Goal: Task Accomplishment & Management: Complete application form

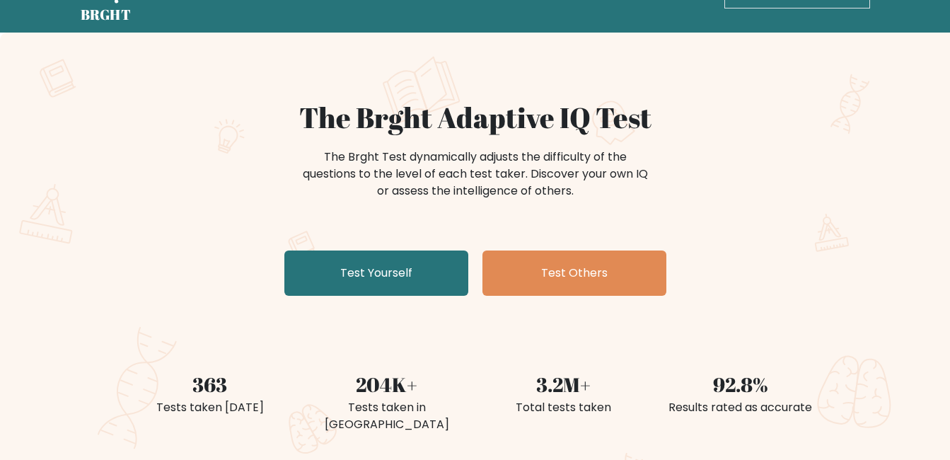
scroll to position [71, 0]
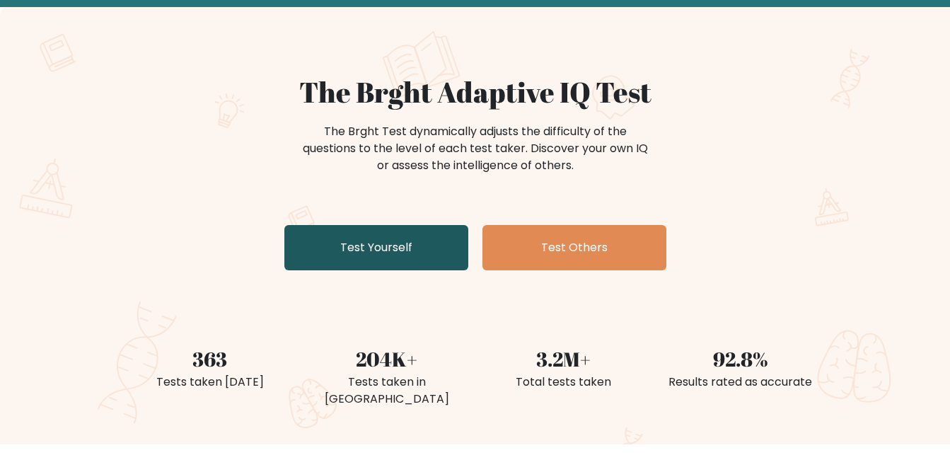
click at [362, 251] on link "Test Yourself" at bounding box center [376, 247] width 184 height 45
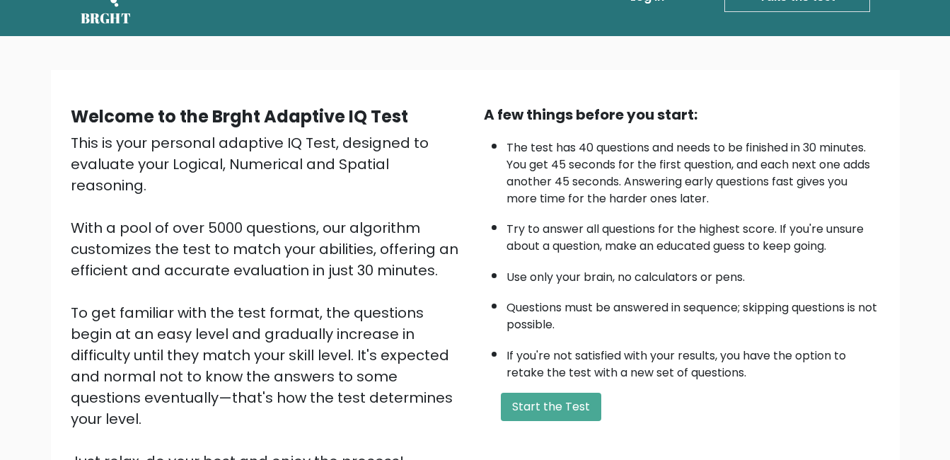
scroll to position [71, 0]
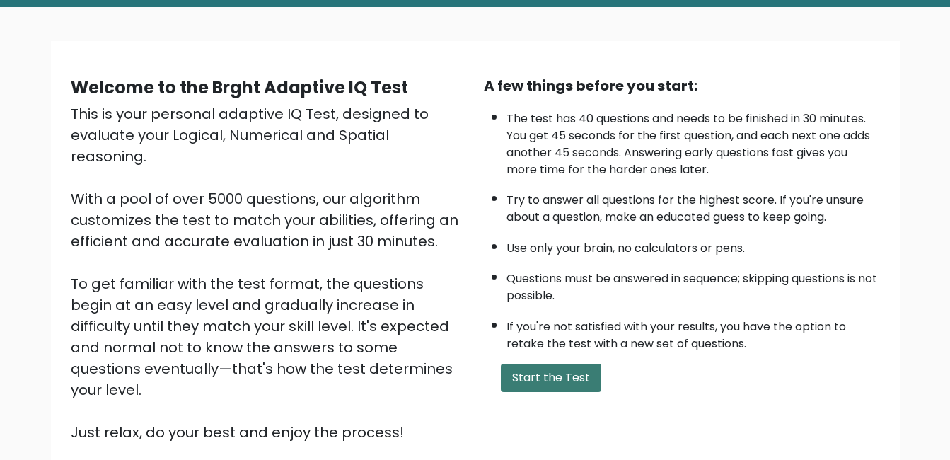
click at [527, 368] on button "Start the Test" at bounding box center [551, 378] width 100 height 28
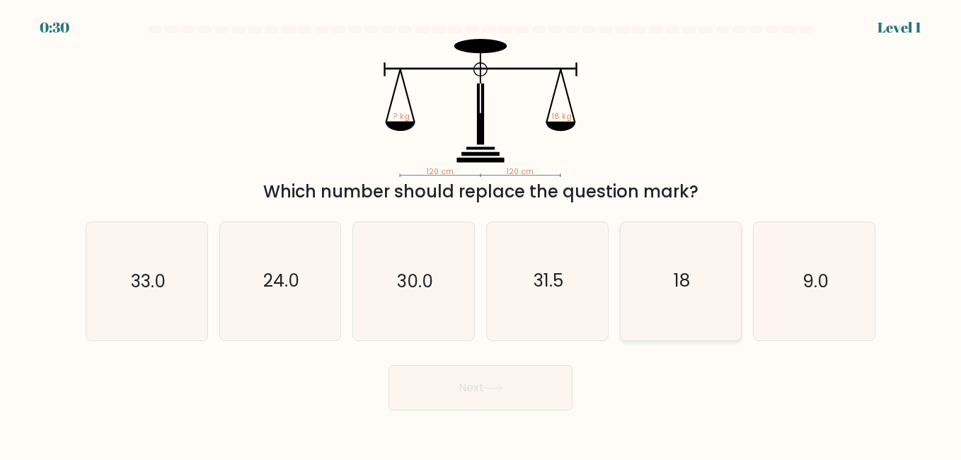
click at [678, 288] on text "18" at bounding box center [682, 281] width 16 height 25
click at [481, 233] on input "e. 18" at bounding box center [480, 232] width 1 height 4
radio input "true"
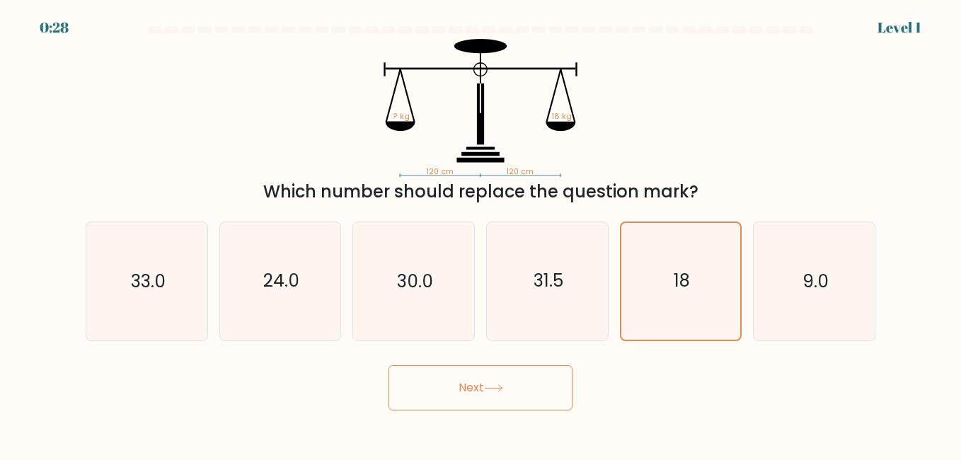
click at [449, 385] on button "Next" at bounding box center [480, 387] width 184 height 45
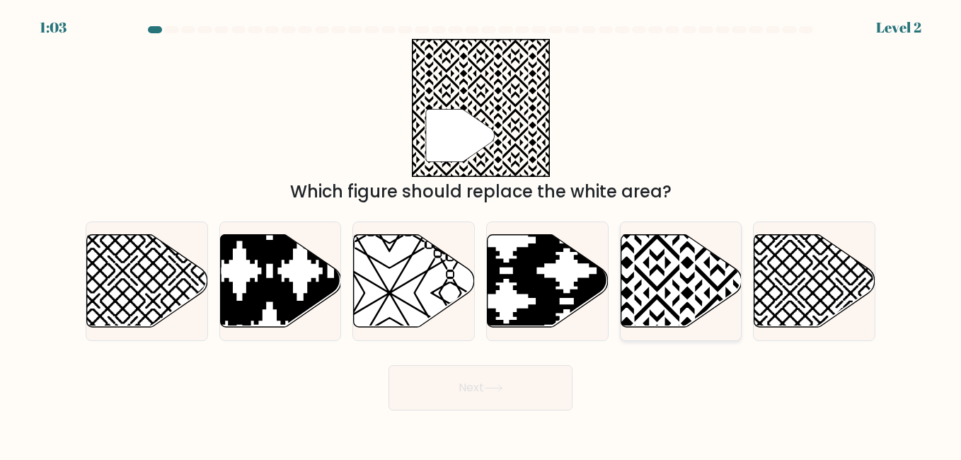
click at [657, 291] on icon at bounding box center [717, 231] width 243 height 243
click at [481, 233] on input "e." at bounding box center [480, 232] width 1 height 4
radio input "true"
click at [459, 373] on button "Next" at bounding box center [480, 387] width 184 height 45
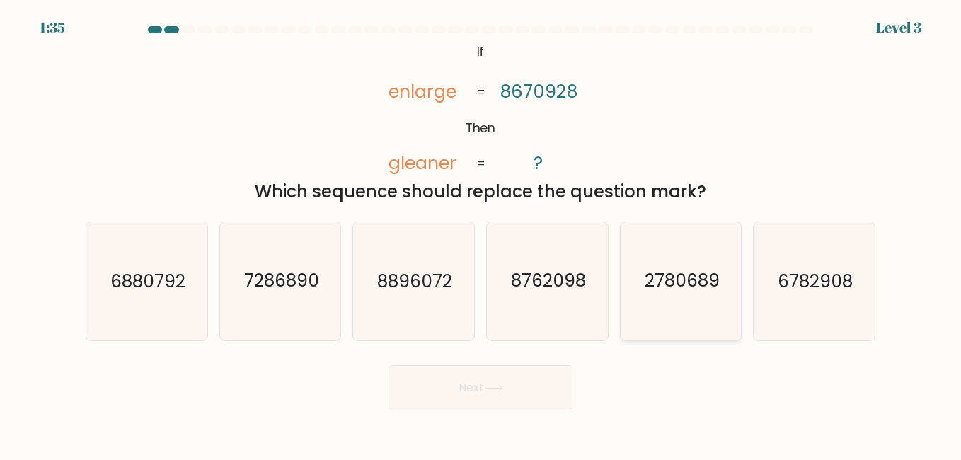
click at [674, 284] on text "2780689" at bounding box center [681, 281] width 75 height 25
click at [481, 233] on input "e. 2780689" at bounding box center [480, 232] width 1 height 4
radio input "true"
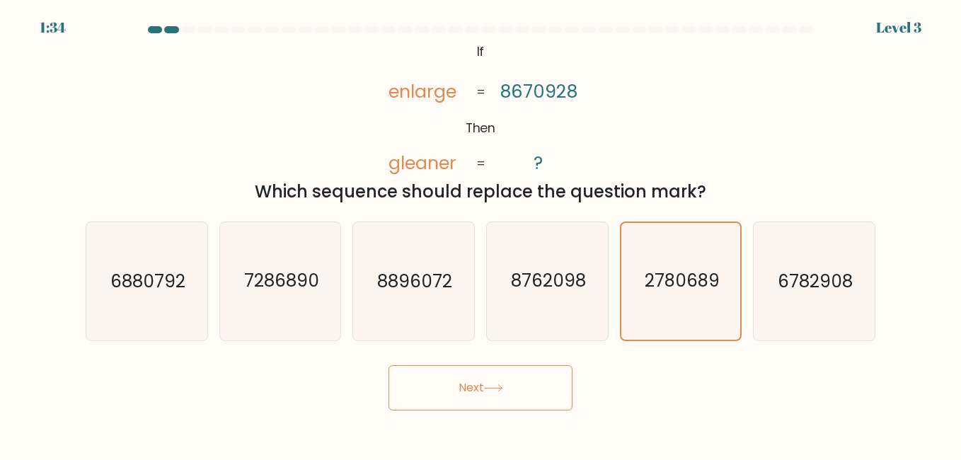
click at [474, 402] on button "Next" at bounding box center [480, 387] width 184 height 45
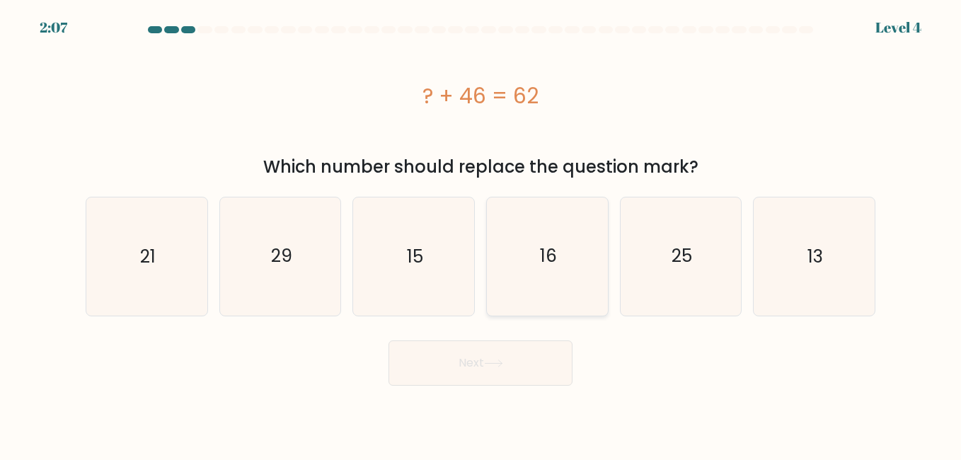
click at [544, 255] on text "16" at bounding box center [548, 256] width 17 height 25
click at [481, 233] on input "d. 16" at bounding box center [480, 232] width 1 height 4
radio input "true"
click at [453, 357] on button "Next" at bounding box center [480, 362] width 184 height 45
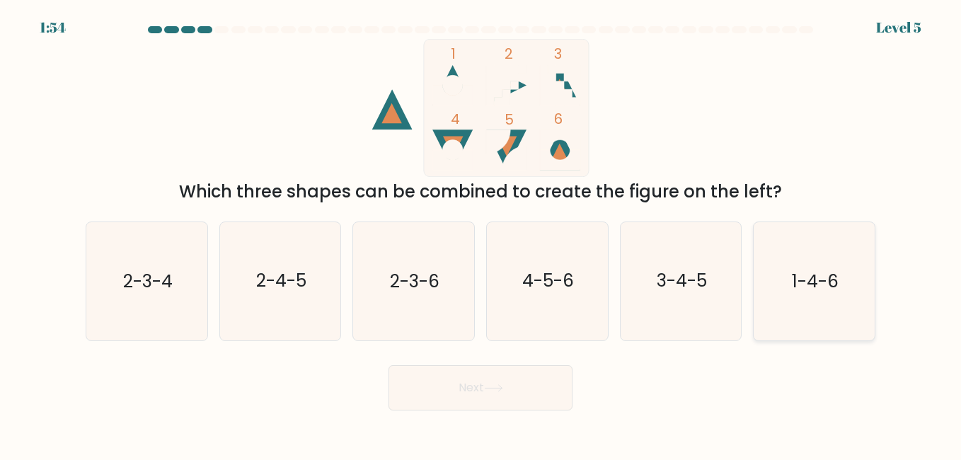
drag, startPoint x: 785, startPoint y: 270, endPoint x: 615, endPoint y: 369, distance: 196.6
click at [784, 271] on icon "1-4-6" at bounding box center [813, 280] width 117 height 117
click at [481, 233] on input "f. 1-4-6" at bounding box center [480, 232] width 1 height 4
radio input "true"
click at [511, 392] on button "Next" at bounding box center [480, 387] width 184 height 45
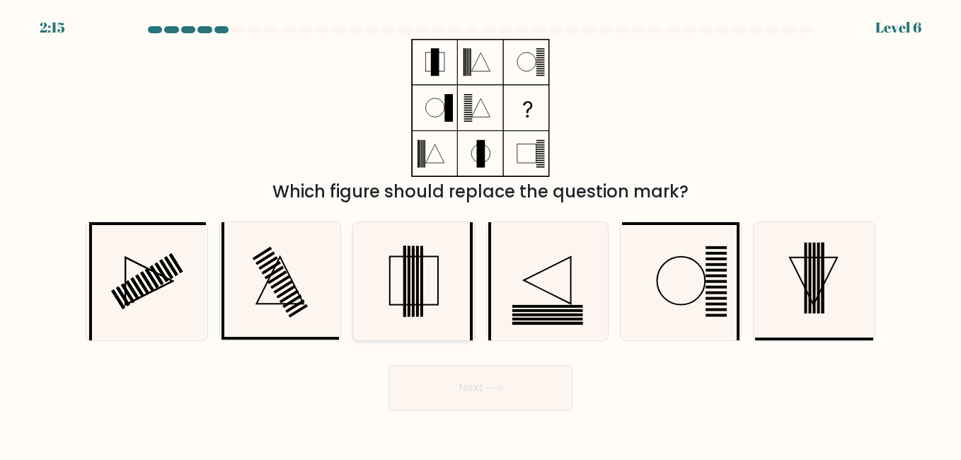
click at [409, 284] on rect at bounding box center [408, 280] width 3 height 71
click at [480, 233] on input "c." at bounding box center [480, 232] width 1 height 4
radio input "true"
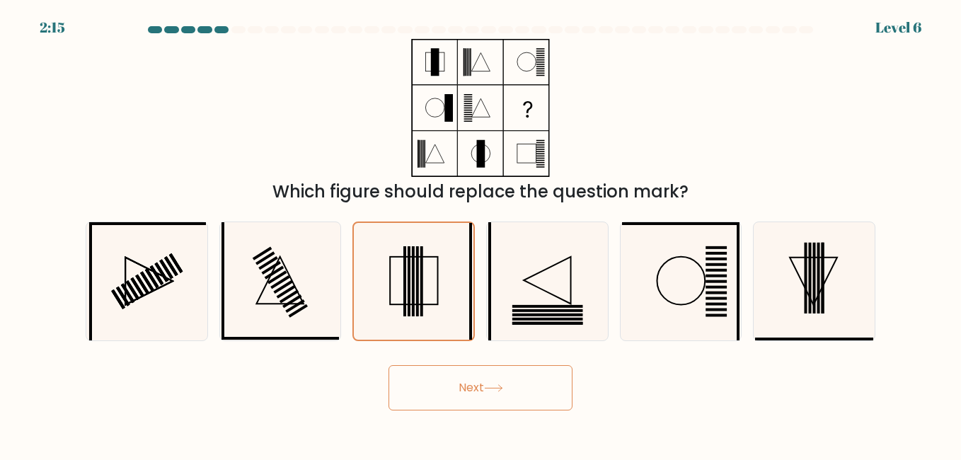
click at [500, 385] on icon at bounding box center [493, 388] width 19 height 8
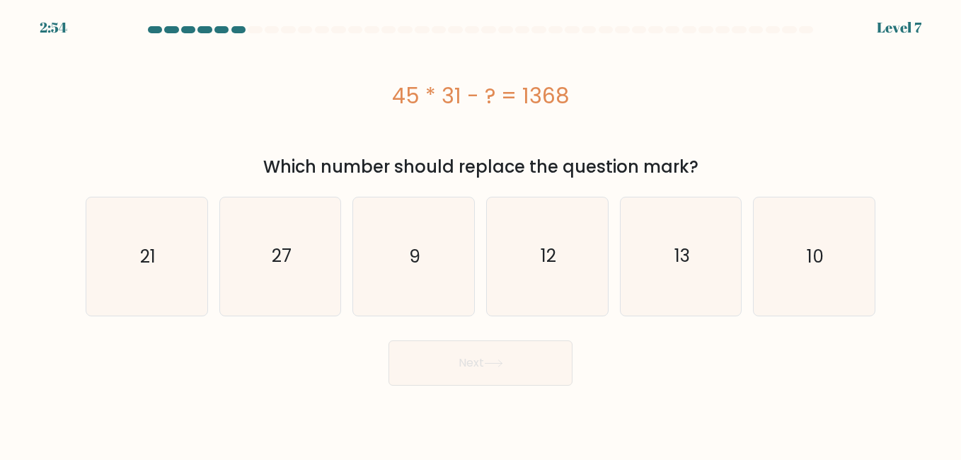
drag, startPoint x: 398, startPoint y: 94, endPoint x: 572, endPoint y: 103, distance: 175.0
click at [572, 103] on div "45 * 31 - ? = 1368" at bounding box center [481, 96] width 790 height 32
copy div "45 * 31 - ? = 1368"
click at [279, 269] on icon "27" at bounding box center [279, 255] width 117 height 117
click at [480, 233] on input "b. 27" at bounding box center [480, 232] width 1 height 4
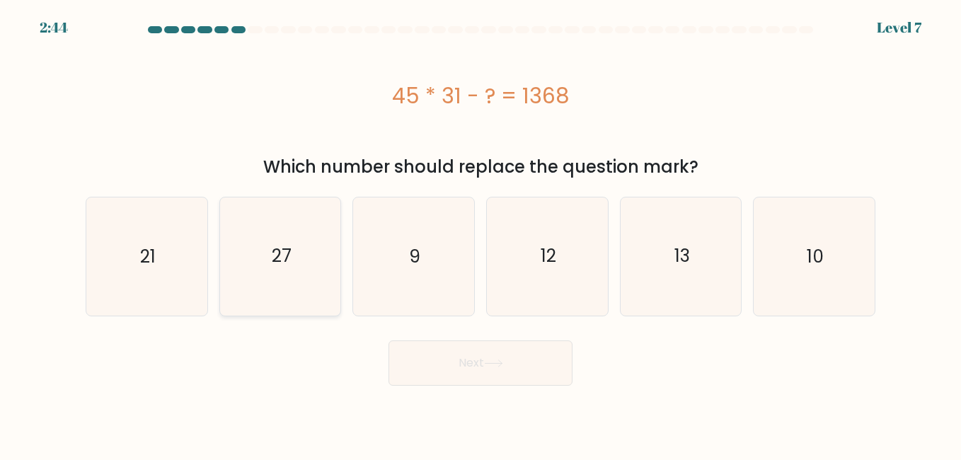
radio input "true"
click at [494, 359] on icon at bounding box center [493, 363] width 19 height 8
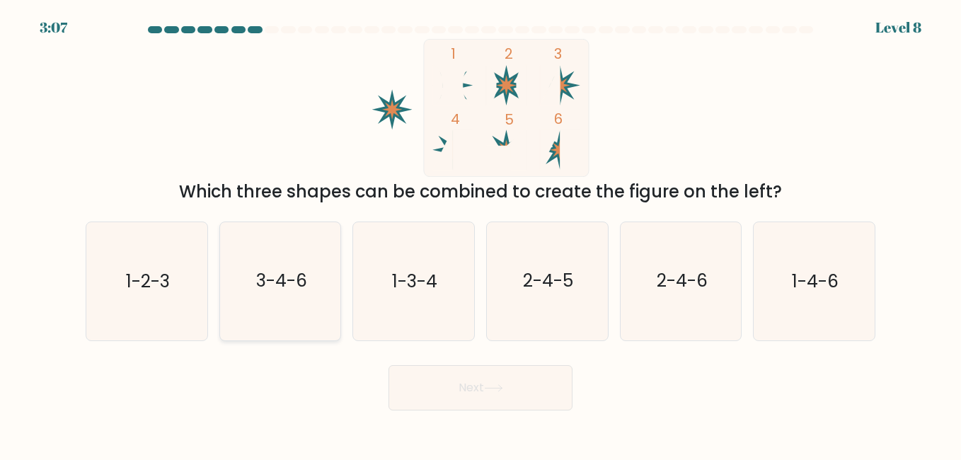
click at [294, 287] on text "3-4-6" at bounding box center [281, 281] width 51 height 25
click at [480, 233] on input "b. 3-4-6" at bounding box center [480, 232] width 1 height 4
radio input "true"
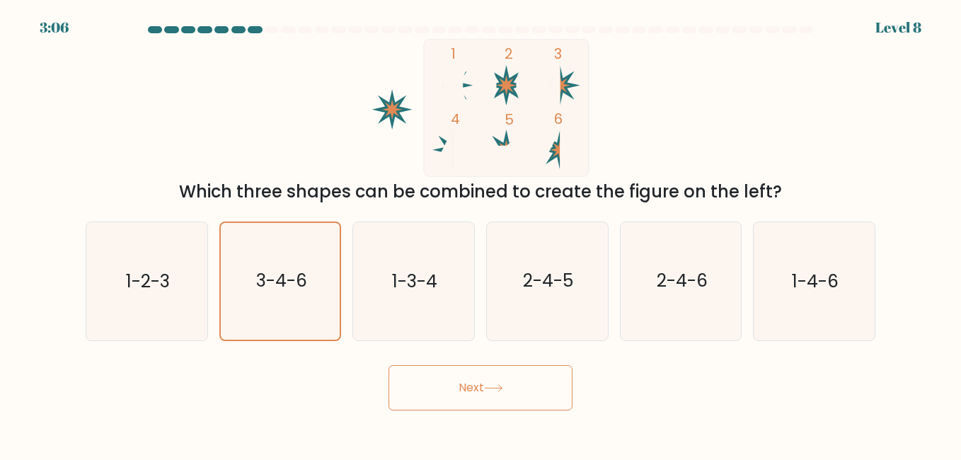
click at [489, 398] on button "Next" at bounding box center [480, 387] width 184 height 45
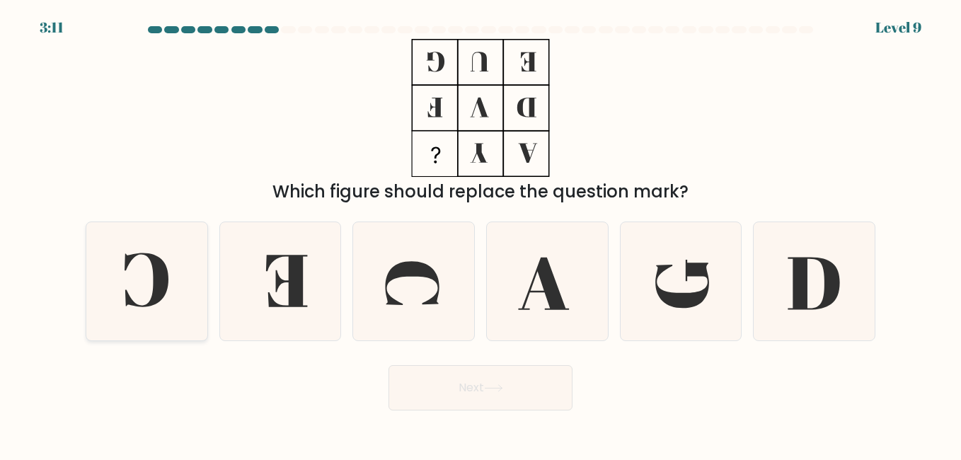
click at [175, 282] on icon at bounding box center [146, 280] width 117 height 117
click at [480, 233] on input "a." at bounding box center [480, 232] width 1 height 4
radio input "true"
click at [485, 393] on button "Next" at bounding box center [480, 387] width 184 height 45
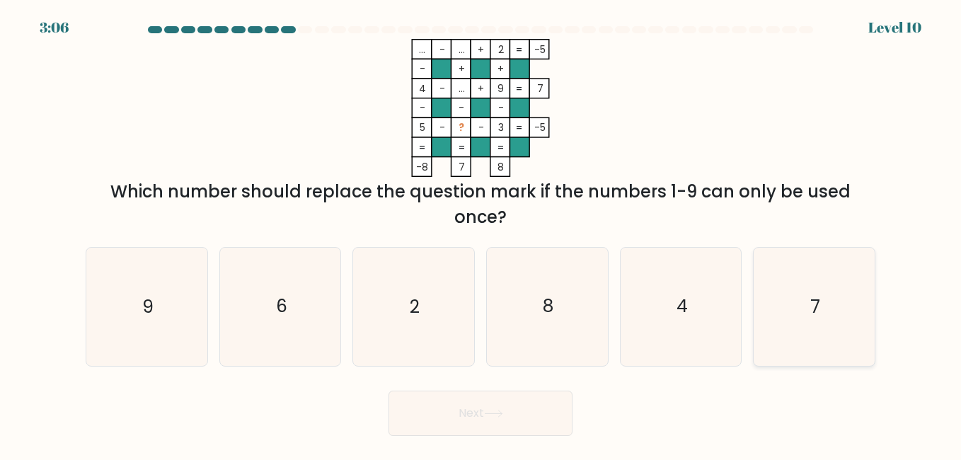
click at [829, 298] on icon "7" at bounding box center [813, 306] width 117 height 117
click at [481, 233] on input "f. 7" at bounding box center [480, 232] width 1 height 4
radio input "true"
click at [519, 407] on button "Next" at bounding box center [480, 413] width 184 height 45
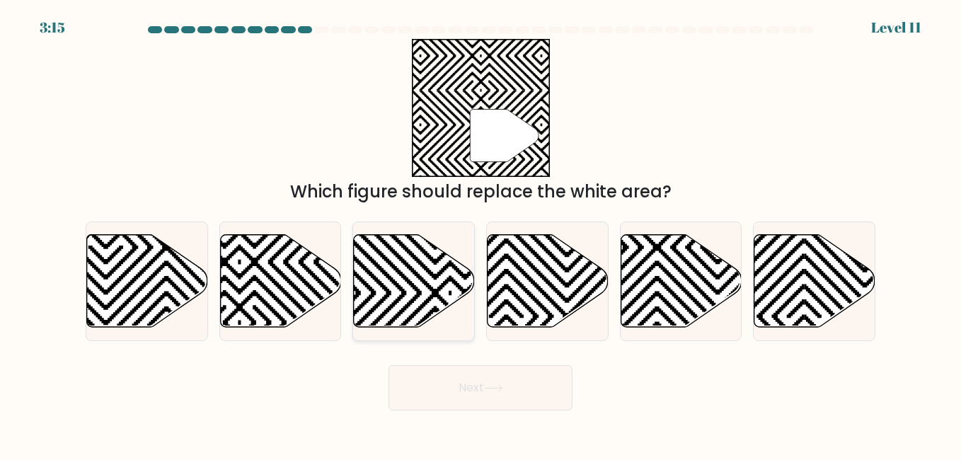
click at [410, 306] on icon at bounding box center [450, 231] width 243 height 243
click at [480, 233] on input "c." at bounding box center [480, 232] width 1 height 4
radio input "true"
click at [470, 393] on button "Next" at bounding box center [480, 387] width 184 height 45
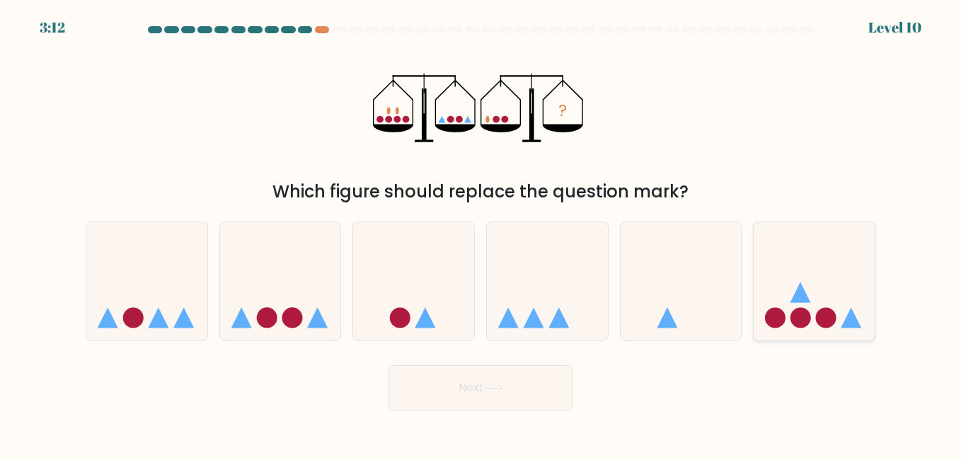
click at [812, 305] on icon at bounding box center [813, 281] width 121 height 100
click at [481, 233] on input "f." at bounding box center [480, 232] width 1 height 4
radio input "true"
click at [495, 374] on button "Next" at bounding box center [480, 387] width 184 height 45
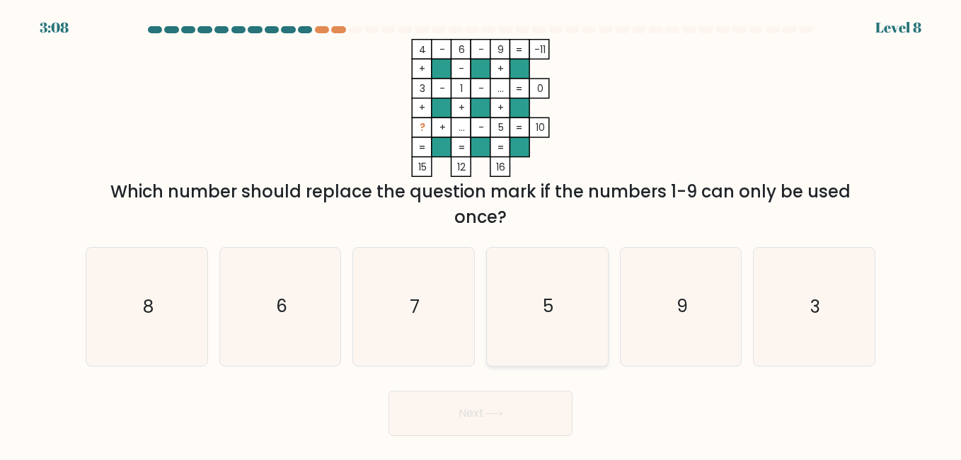
click at [553, 313] on text "5" at bounding box center [548, 306] width 11 height 25
click at [481, 233] on input "d. 5" at bounding box center [480, 232] width 1 height 4
radio input "true"
click at [472, 426] on button "Next" at bounding box center [480, 413] width 184 height 45
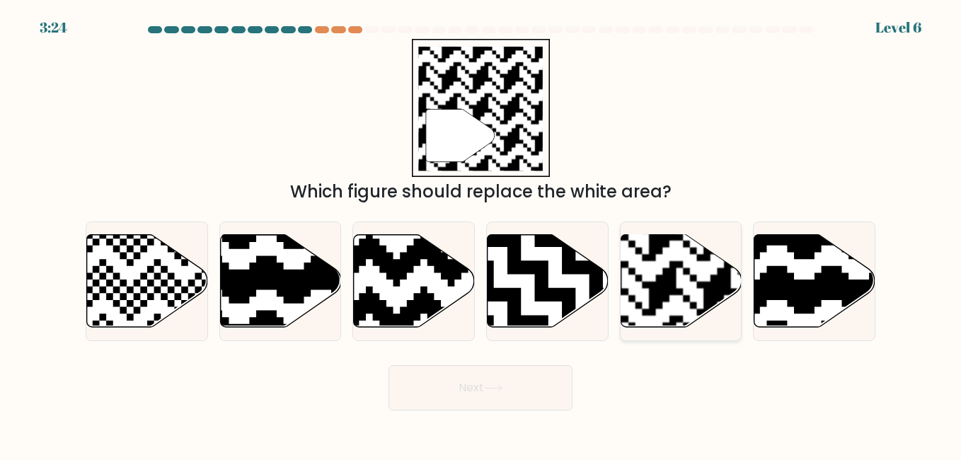
click at [687, 285] on rect at bounding box center [717, 233] width 219 height 219
click at [481, 233] on input "e." at bounding box center [480, 232] width 1 height 4
radio input "true"
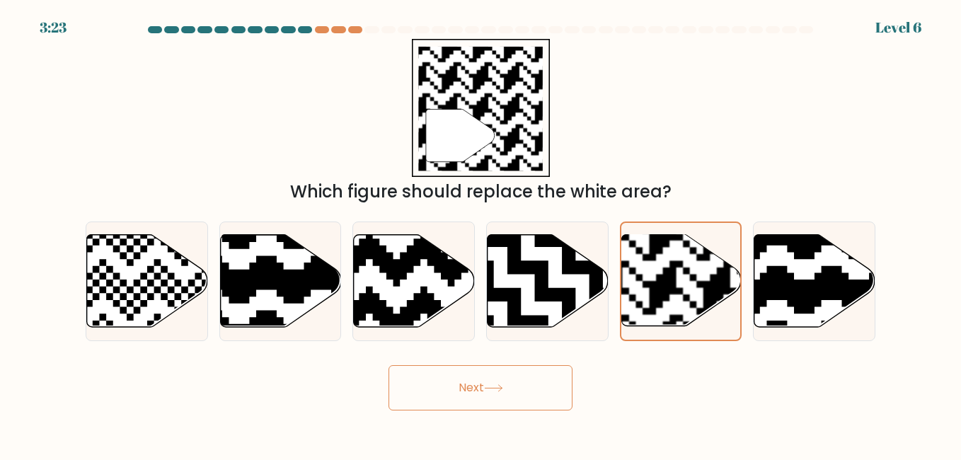
click at [472, 395] on button "Next" at bounding box center [480, 387] width 184 height 45
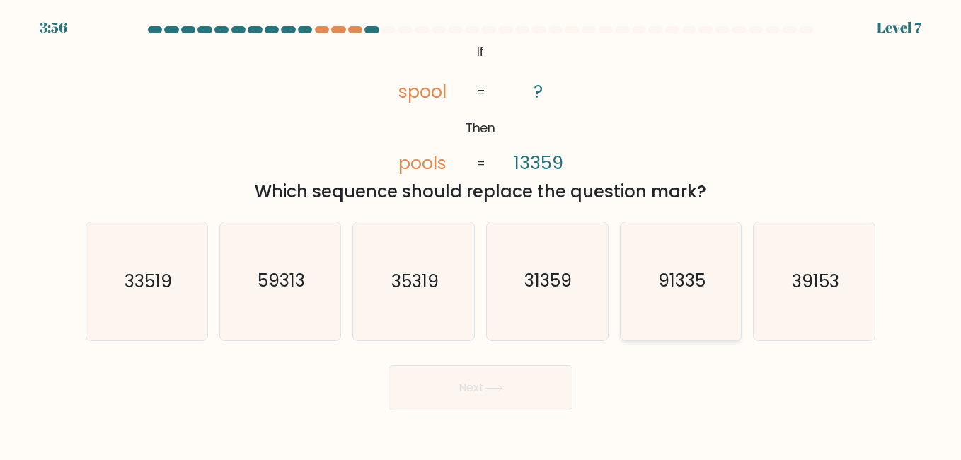
click at [695, 287] on text "91335" at bounding box center [681, 281] width 47 height 25
click at [481, 233] on input "e. 91335" at bounding box center [480, 232] width 1 height 4
radio input "true"
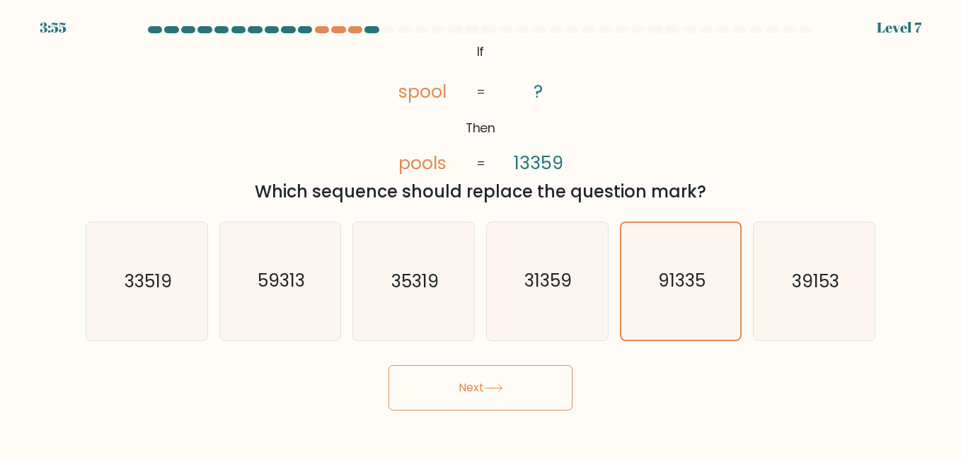
click at [483, 396] on button "Next" at bounding box center [480, 387] width 184 height 45
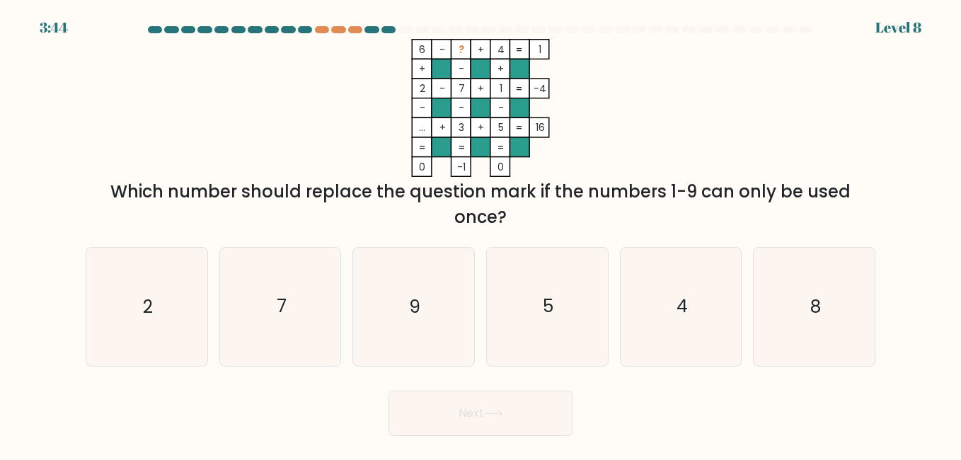
drag, startPoint x: 839, startPoint y: 304, endPoint x: 661, endPoint y: 385, distance: 195.0
click at [838, 304] on icon "8" at bounding box center [813, 306] width 117 height 117
click at [481, 233] on input "f. 8" at bounding box center [480, 232] width 1 height 4
radio input "true"
click at [490, 410] on icon at bounding box center [493, 414] width 19 height 8
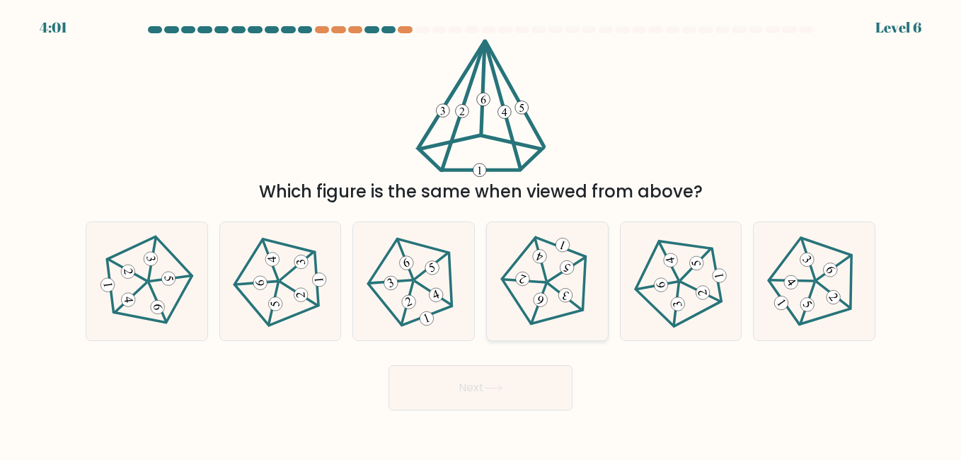
click at [560, 275] on icon at bounding box center [547, 281] width 94 height 94
click at [481, 233] on input "d." at bounding box center [480, 232] width 1 height 4
radio input "true"
click at [449, 391] on button "Next" at bounding box center [480, 387] width 184 height 45
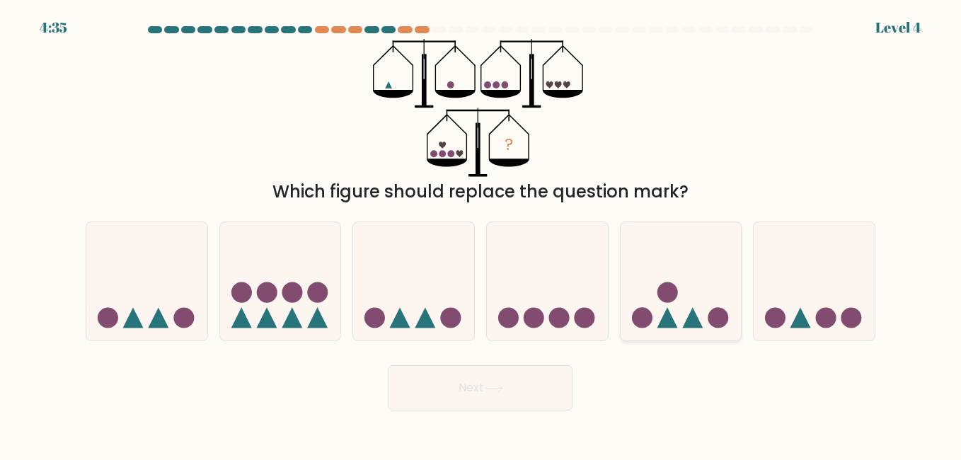
click at [654, 306] on icon at bounding box center [680, 281] width 121 height 100
click at [481, 233] on input "e." at bounding box center [480, 232] width 1 height 4
radio input "true"
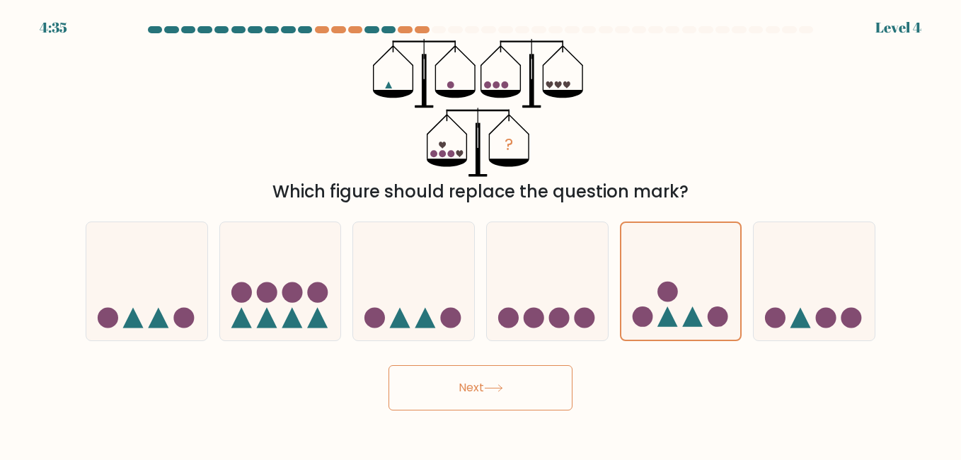
click at [517, 392] on button "Next" at bounding box center [480, 387] width 184 height 45
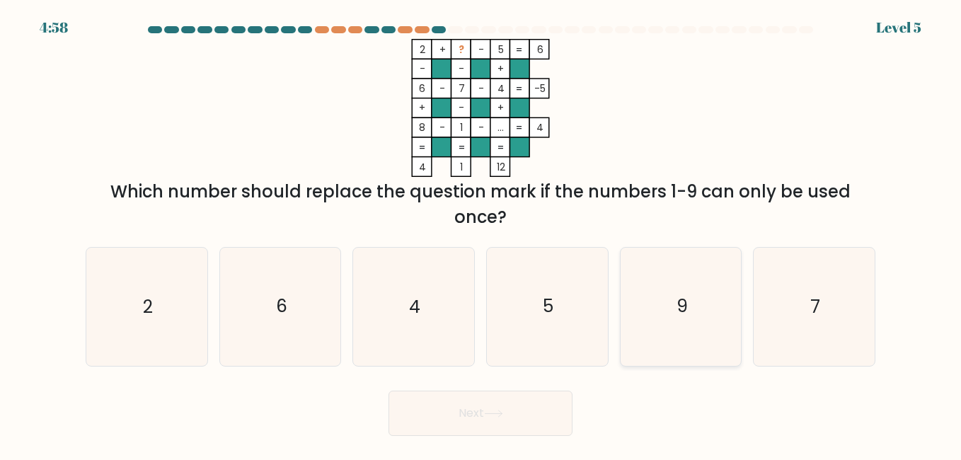
drag, startPoint x: 676, startPoint y: 307, endPoint x: 672, endPoint y: 316, distance: 9.2
click at [676, 307] on icon "9" at bounding box center [680, 306] width 117 height 117
click at [481, 233] on input "e. 9" at bounding box center [480, 232] width 1 height 4
radio input "true"
click at [514, 407] on button "Next" at bounding box center [480, 413] width 184 height 45
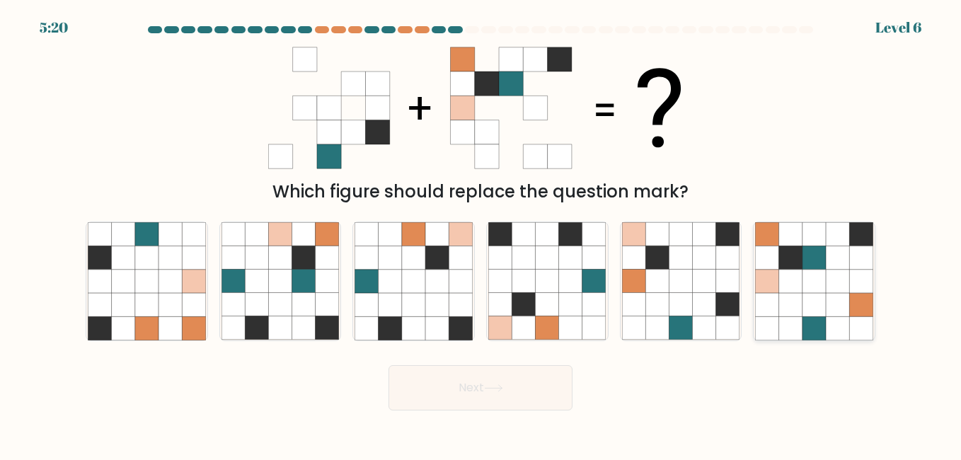
click at [790, 237] on icon at bounding box center [790, 234] width 23 height 23
click at [481, 233] on input "f." at bounding box center [480, 232] width 1 height 4
radio input "true"
click at [450, 400] on button "Next" at bounding box center [480, 387] width 184 height 45
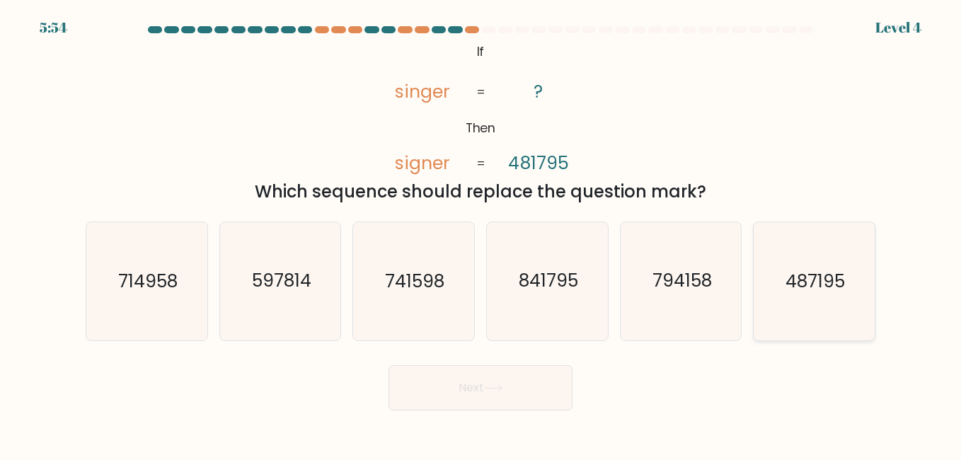
click at [839, 286] on text "487195" at bounding box center [814, 281] width 59 height 25
click at [475, 384] on button "Next" at bounding box center [480, 387] width 184 height 45
click at [820, 265] on icon "487195" at bounding box center [813, 280] width 117 height 117
click at [481, 233] on input "f. 487195" at bounding box center [480, 232] width 1 height 4
radio input "true"
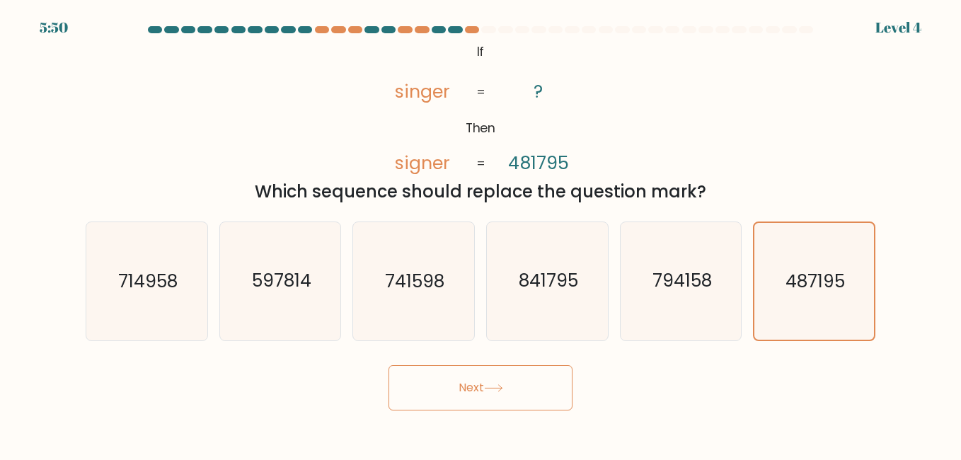
click at [462, 403] on button "Next" at bounding box center [480, 387] width 184 height 45
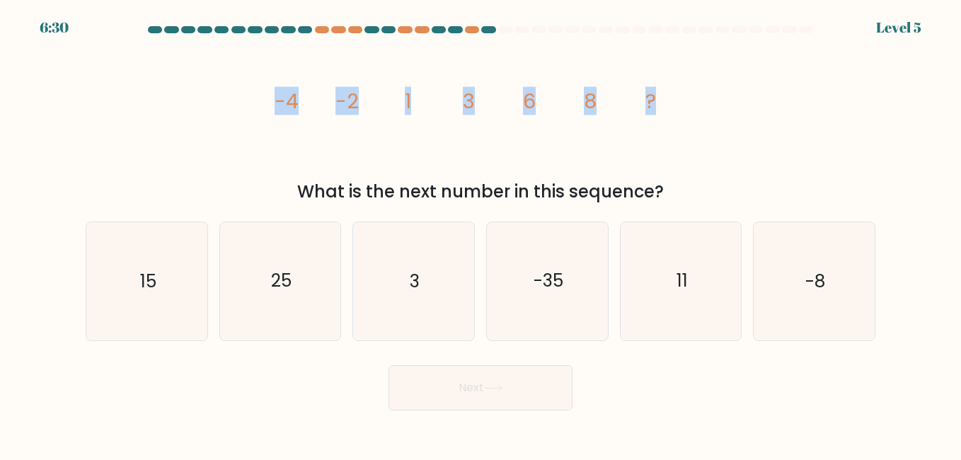
drag, startPoint x: 276, startPoint y: 100, endPoint x: 656, endPoint y: 100, distance: 379.9
click at [656, 100] on g "-4 -2 1 3 6 8 ?" at bounding box center [464, 101] width 381 height 28
copy g "-4 -2 1 3 6 8 ?"
click at [668, 281] on icon "11" at bounding box center [680, 280] width 117 height 117
click at [481, 233] on input "e. 11" at bounding box center [480, 232] width 1 height 4
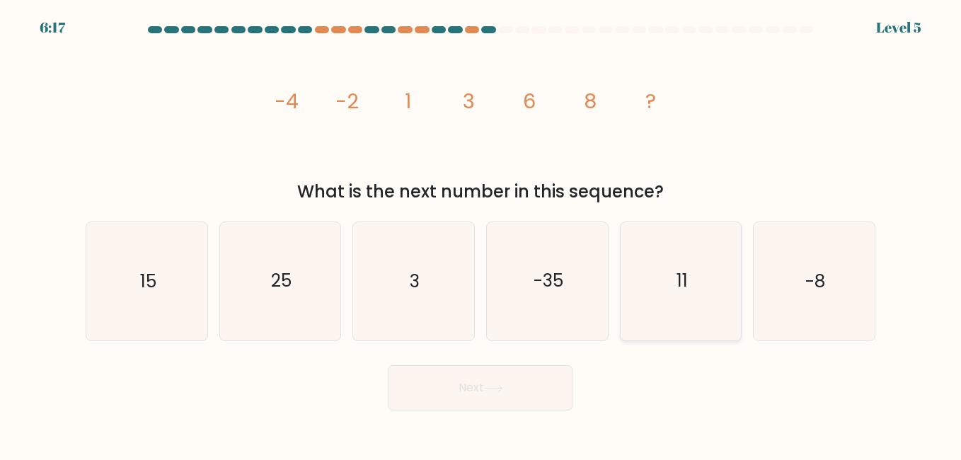
radio input "true"
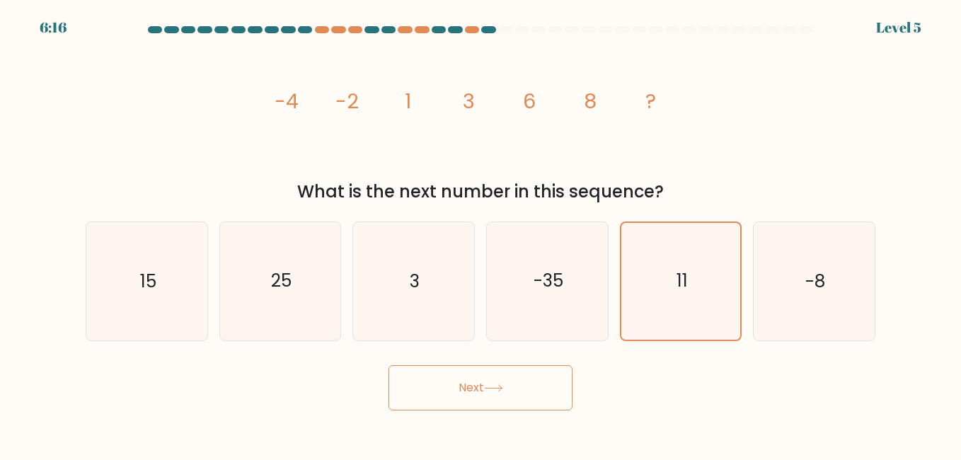
click at [492, 390] on icon at bounding box center [493, 388] width 19 height 8
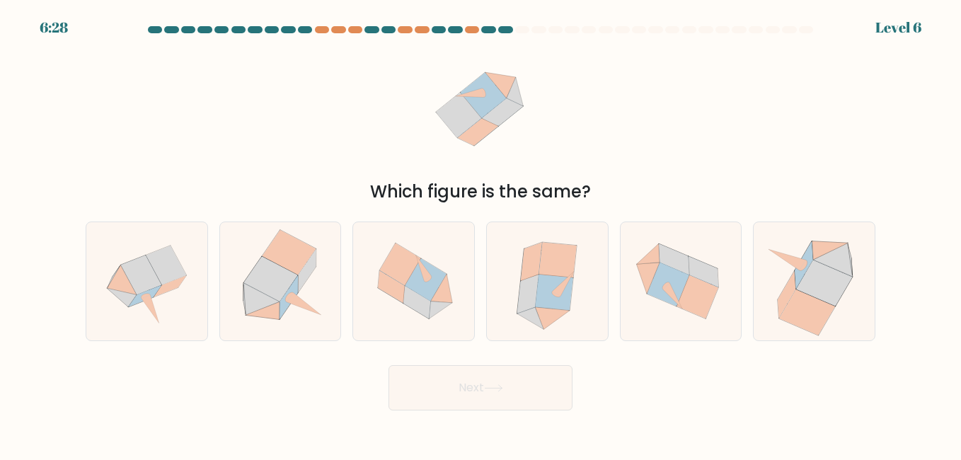
drag, startPoint x: 283, startPoint y: 271, endPoint x: 507, endPoint y: 346, distance: 236.5
click at [284, 270] on icon at bounding box center [271, 278] width 54 height 45
click at [480, 233] on input "b." at bounding box center [480, 232] width 1 height 4
radio input "true"
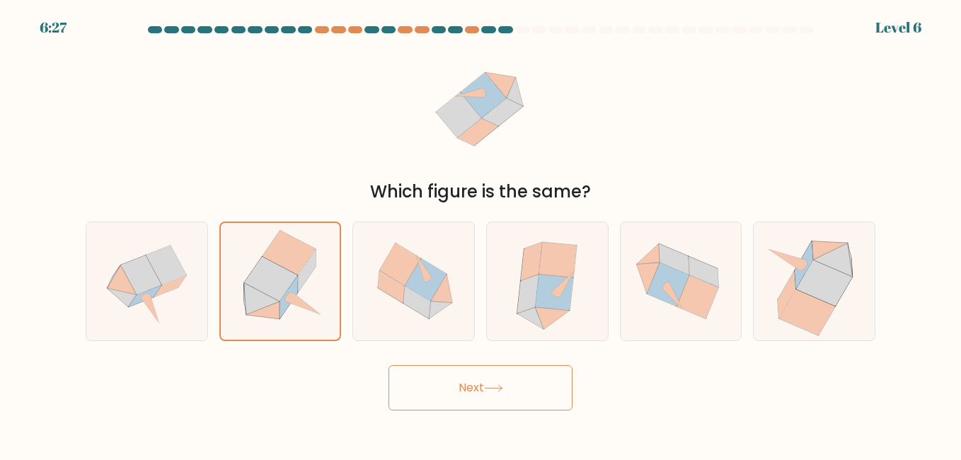
click at [540, 382] on button "Next" at bounding box center [480, 387] width 184 height 45
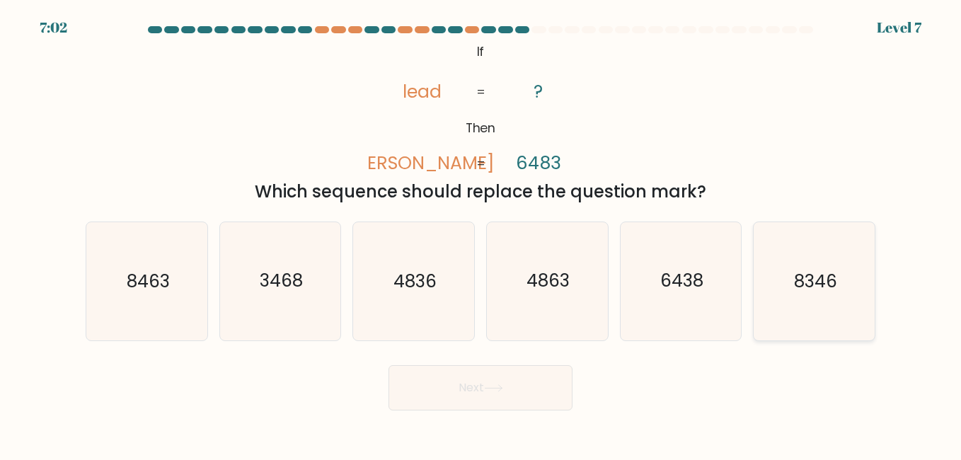
click at [838, 267] on icon "8346" at bounding box center [813, 280] width 117 height 117
click at [481, 233] on input "f. 8346" at bounding box center [480, 232] width 1 height 4
radio input "true"
click at [476, 379] on button "Next" at bounding box center [480, 387] width 184 height 45
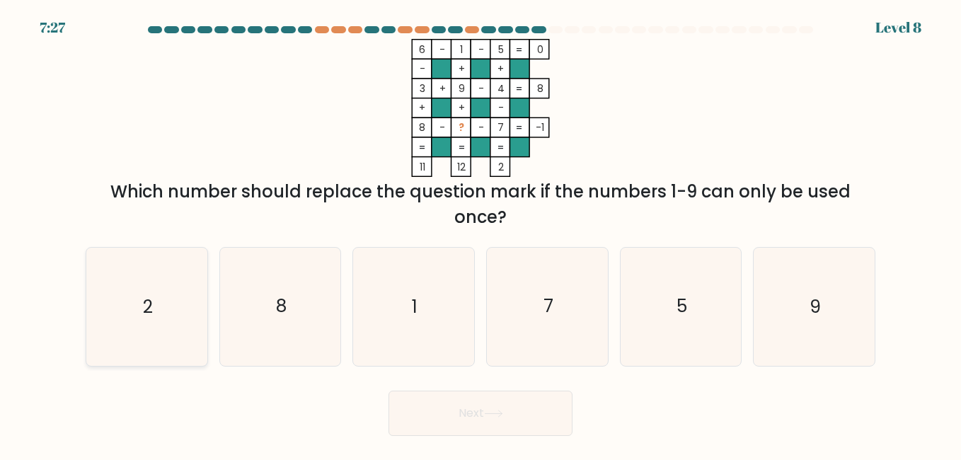
click at [166, 296] on icon "2" at bounding box center [146, 306] width 117 height 117
click at [480, 233] on input "a. 2" at bounding box center [480, 232] width 1 height 4
radio input "true"
click at [424, 404] on button "Next" at bounding box center [480, 413] width 184 height 45
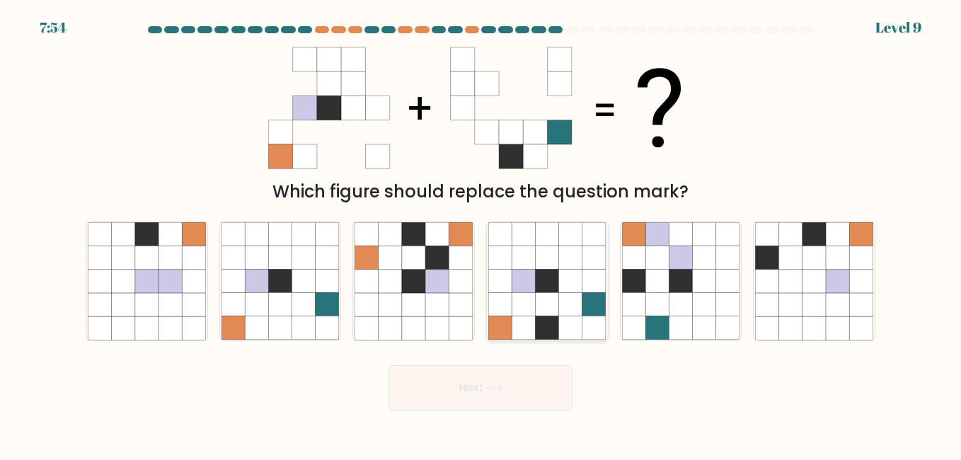
click at [570, 316] on icon at bounding box center [570, 327] width 23 height 23
click at [481, 233] on input "d." at bounding box center [480, 232] width 1 height 4
radio input "true"
click at [461, 395] on button "Next" at bounding box center [480, 387] width 184 height 45
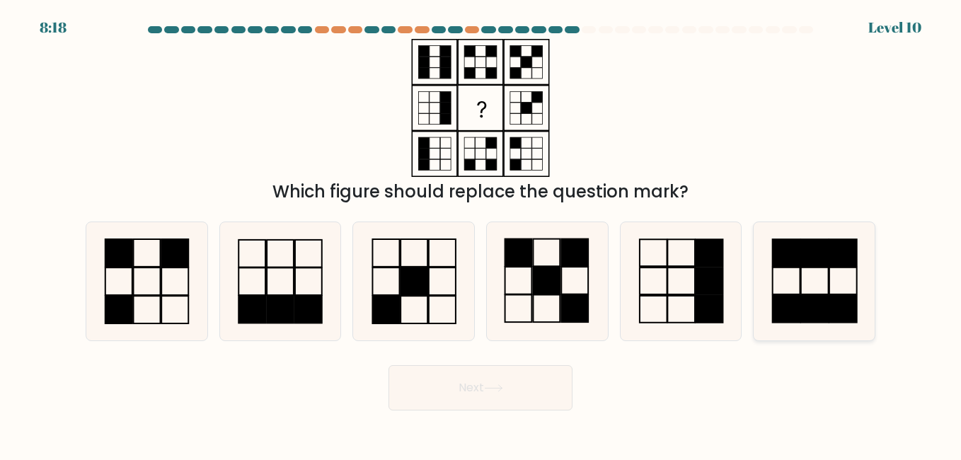
click at [814, 287] on icon at bounding box center [813, 280] width 117 height 117
click at [481, 233] on input "f." at bounding box center [480, 232] width 1 height 4
radio input "true"
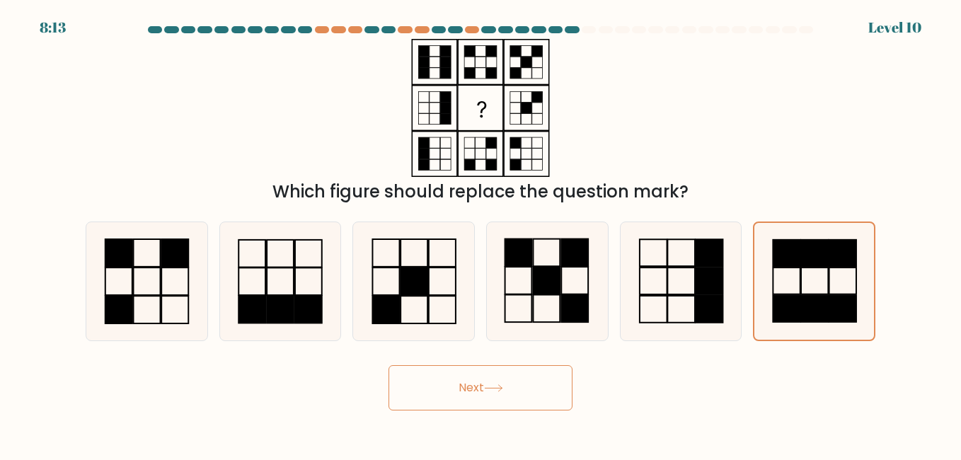
click at [479, 391] on button "Next" at bounding box center [480, 387] width 184 height 45
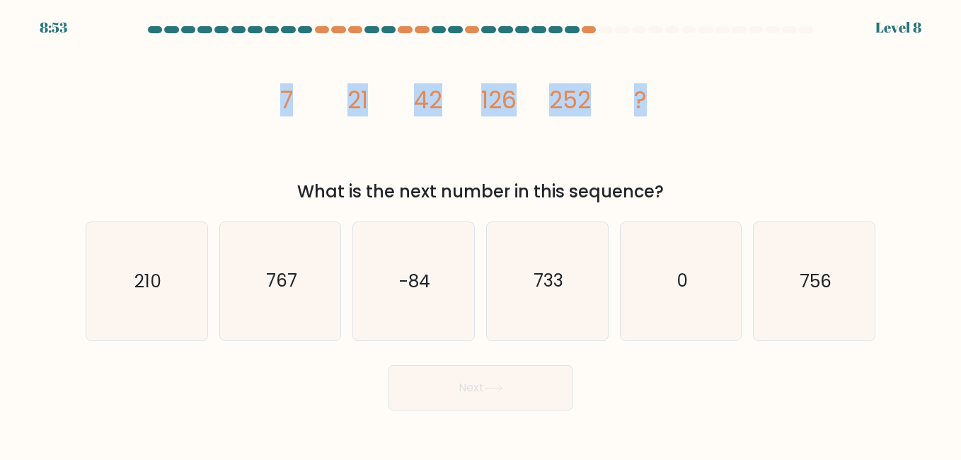
drag, startPoint x: 282, startPoint y: 100, endPoint x: 650, endPoint y: 101, distance: 368.6
click at [650, 101] on icon "image/svg+xml 7 21 42 126 252 ?" at bounding box center [480, 108] width 424 height 138
copy g "7 21 42 126 252 ?"
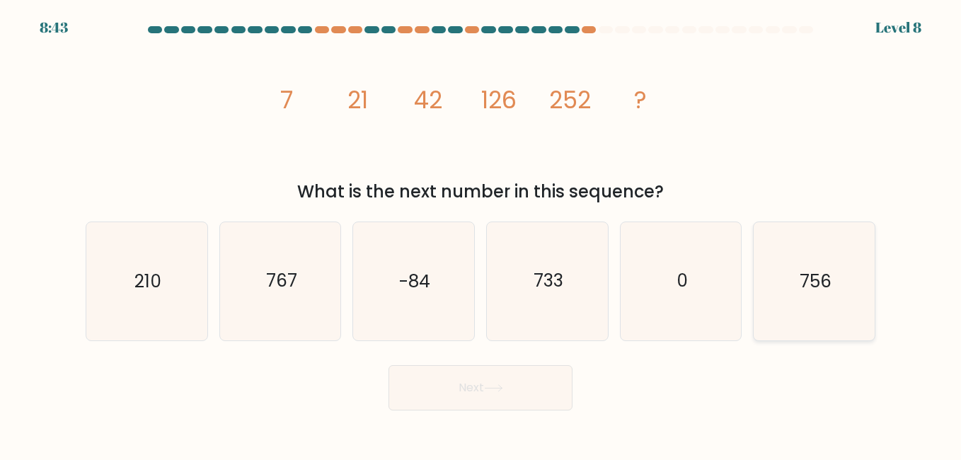
click at [826, 274] on text "756" at bounding box center [815, 281] width 32 height 25
click at [481, 233] on input "f. 756" at bounding box center [480, 232] width 1 height 4
radio input "true"
click at [482, 385] on button "Next" at bounding box center [480, 387] width 184 height 45
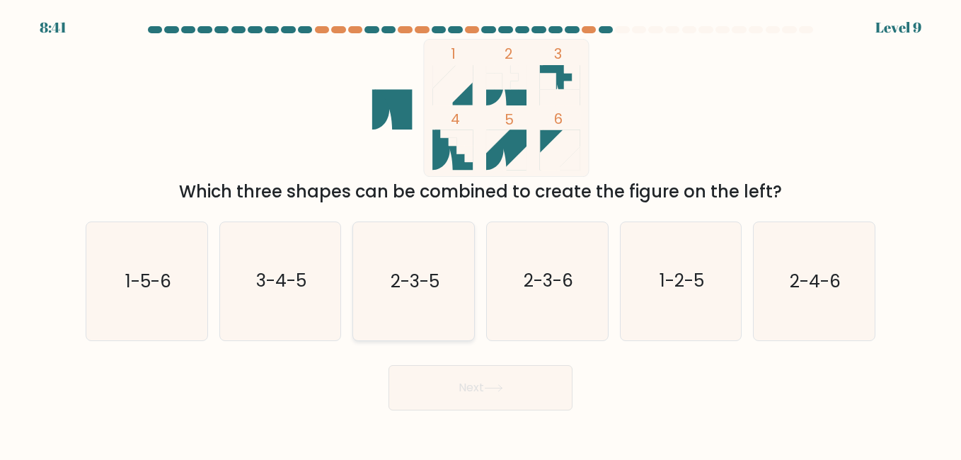
click at [434, 276] on text "2-3-5" at bounding box center [415, 281] width 49 height 25
click at [480, 233] on input "c. 2-3-5" at bounding box center [480, 232] width 1 height 4
radio input "true"
click at [495, 380] on button "Next" at bounding box center [480, 387] width 184 height 45
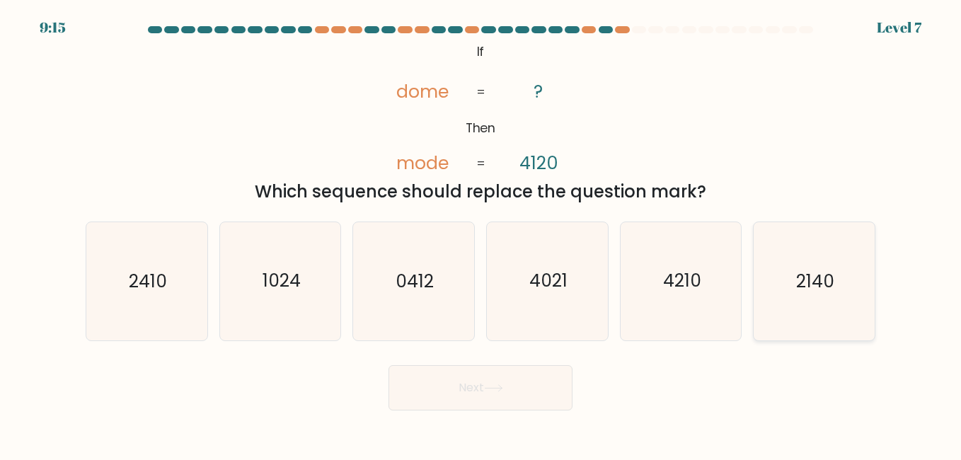
click at [809, 295] on icon "2140" at bounding box center [813, 280] width 117 height 117
click at [492, 400] on button "Next" at bounding box center [480, 387] width 184 height 45
click at [824, 258] on icon "2140" at bounding box center [813, 280] width 117 height 117
click at [481, 233] on input "f. 2140" at bounding box center [480, 232] width 1 height 4
radio input "true"
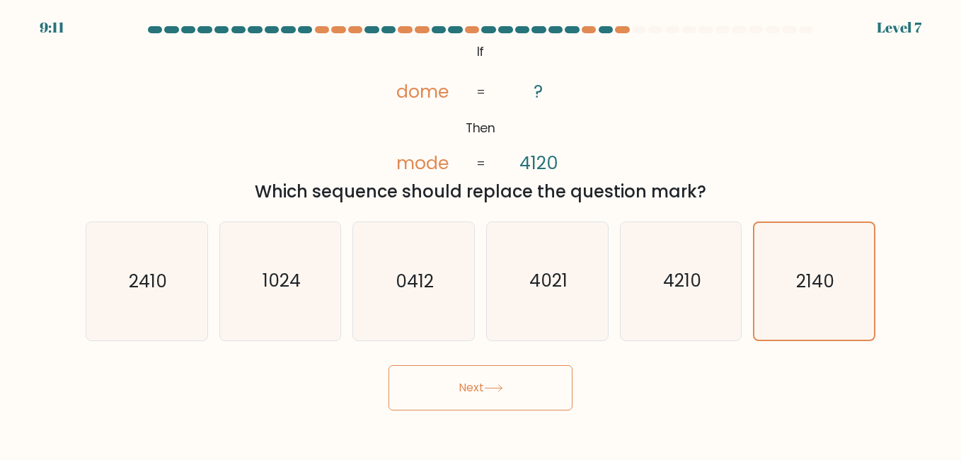
click at [468, 398] on button "Next" at bounding box center [480, 387] width 184 height 45
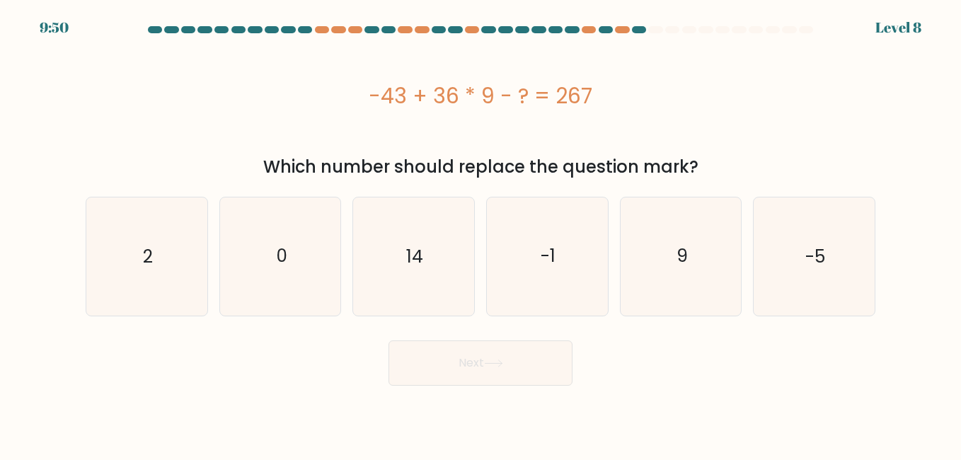
drag, startPoint x: 366, startPoint y: 93, endPoint x: 609, endPoint y: 100, distance: 243.5
click at [609, 100] on div "-43 + 36 * 9 - ? = 267" at bounding box center [481, 96] width 790 height 32
copy div "-43 + 36 * 9 - ? = 267"
click at [391, 260] on icon "14" at bounding box center [412, 255] width 117 height 117
click at [480, 233] on input "c. 14" at bounding box center [480, 232] width 1 height 4
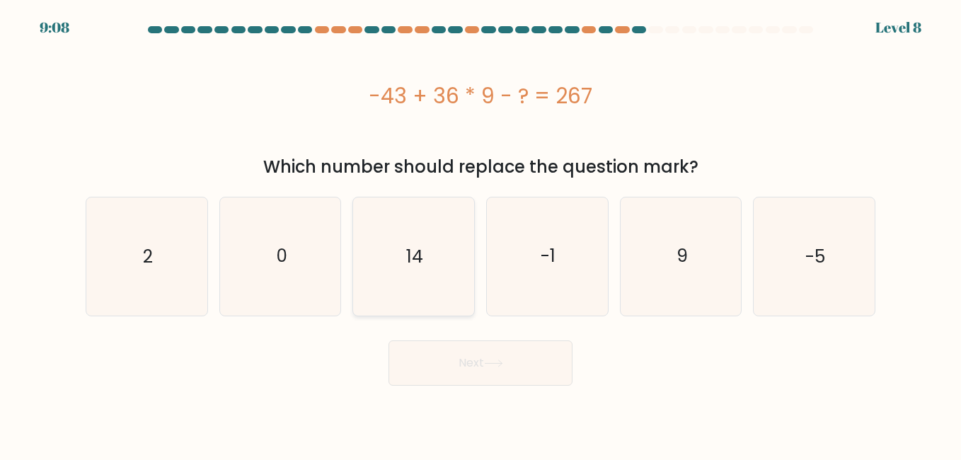
radio input "true"
click at [490, 366] on icon at bounding box center [493, 363] width 19 height 8
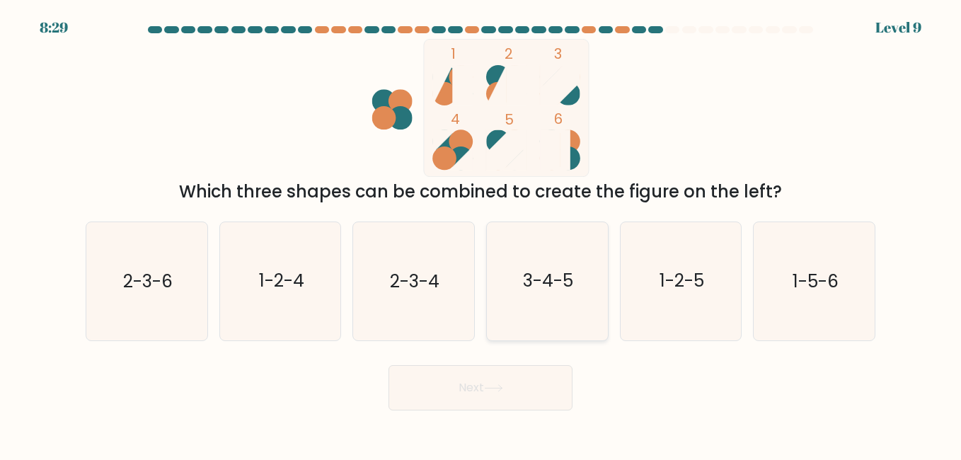
click at [548, 284] on text "3-4-5" at bounding box center [548, 281] width 50 height 25
click at [481, 233] on input "d. 3-4-5" at bounding box center [480, 232] width 1 height 4
radio input "true"
click at [522, 391] on button "Next" at bounding box center [480, 387] width 184 height 45
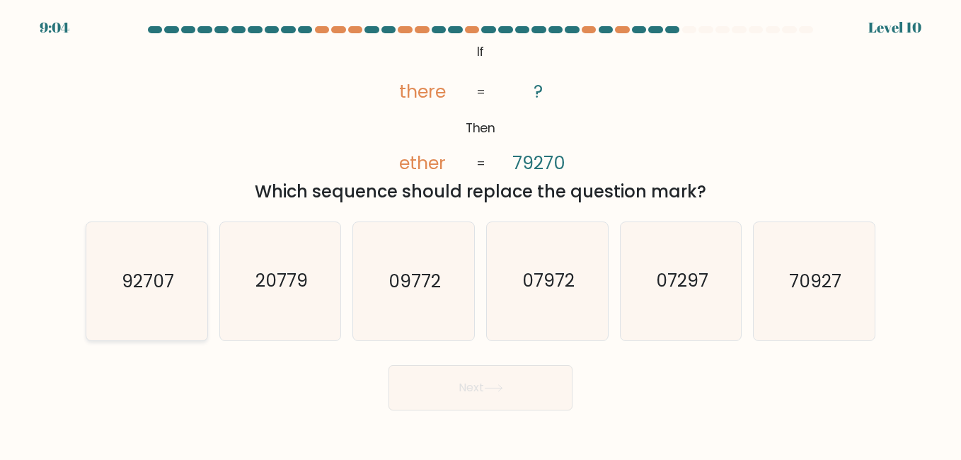
click at [122, 289] on icon "92707" at bounding box center [146, 280] width 117 height 117
click at [480, 233] on input "a. 92707" at bounding box center [480, 232] width 1 height 4
radio input "true"
click at [468, 401] on button "Next" at bounding box center [480, 387] width 184 height 45
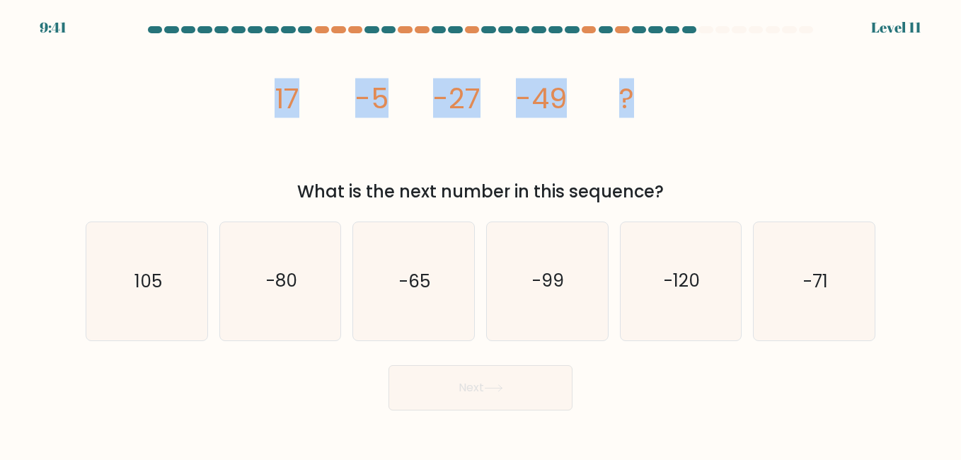
drag, startPoint x: 273, startPoint y: 96, endPoint x: 645, endPoint y: 118, distance: 372.8
click at [645, 118] on icon "image/svg+xml 17 -5 -27 -49 ?" at bounding box center [480, 108] width 424 height 138
copy g "17 -5 -27 -49 ?"
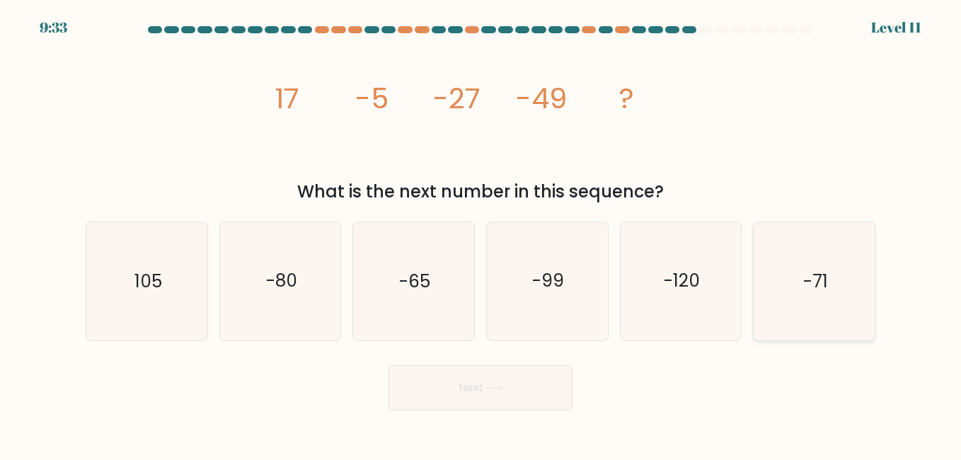
click at [795, 280] on icon "-71" at bounding box center [813, 280] width 117 height 117
click at [481, 233] on input "f. -71" at bounding box center [480, 232] width 1 height 4
radio input "true"
click at [490, 381] on button "Next" at bounding box center [480, 387] width 184 height 45
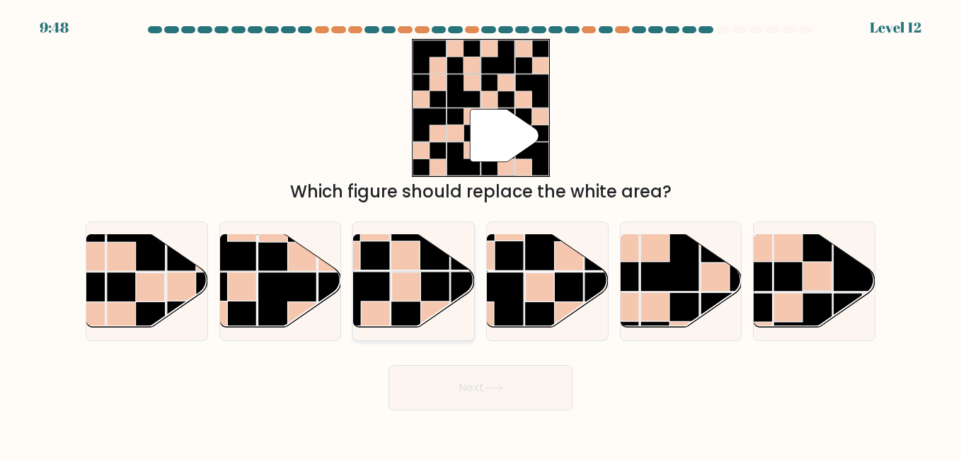
click at [411, 289] on rect at bounding box center [406, 286] width 29 height 29
click at [480, 233] on input "c." at bounding box center [480, 232] width 1 height 4
radio input "true"
click at [482, 390] on button "Next" at bounding box center [480, 387] width 184 height 45
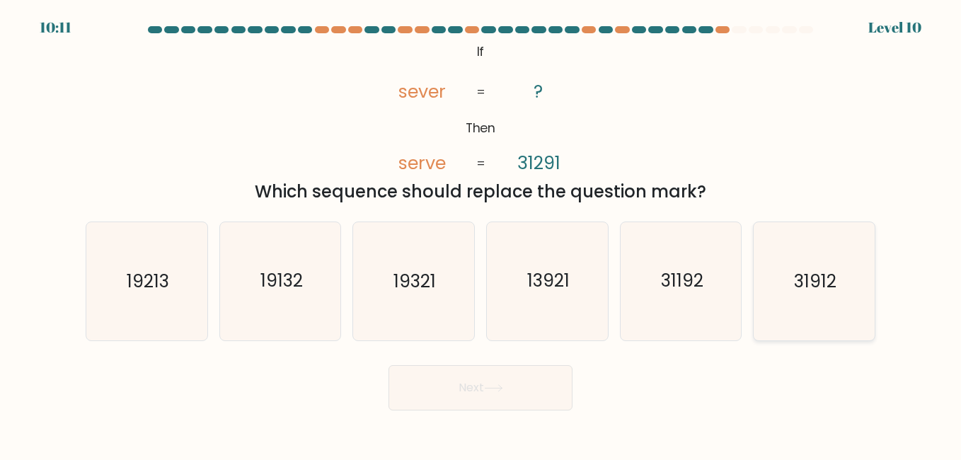
click at [799, 275] on text "31912" at bounding box center [815, 281] width 42 height 25
click at [821, 245] on icon "31912" at bounding box center [813, 280] width 117 height 117
click at [481, 233] on input "f. 31912" at bounding box center [480, 232] width 1 height 4
radio input "true"
click at [478, 381] on button "Next" at bounding box center [480, 387] width 184 height 45
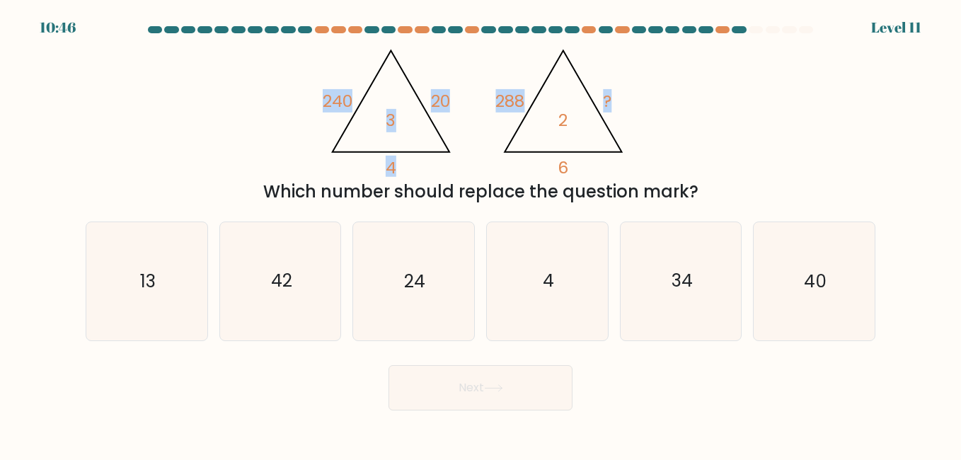
drag, startPoint x: 305, startPoint y: 91, endPoint x: 649, endPoint y: 96, distance: 344.6
click at [649, 96] on div "@import url('https://fonts.googleapis.com/css?family=Abril+Fatface:400,100,100i…" at bounding box center [480, 122] width 807 height 166
drag, startPoint x: 649, startPoint y: 96, endPoint x: 661, endPoint y: 146, distance: 51.5
click at [661, 146] on div "@import url('https://fonts.googleapis.com/css?family=Abril+Fatface:400,100,100i…" at bounding box center [480, 122] width 807 height 166
drag, startPoint x: 323, startPoint y: 100, endPoint x: 391, endPoint y: 118, distance: 71.0
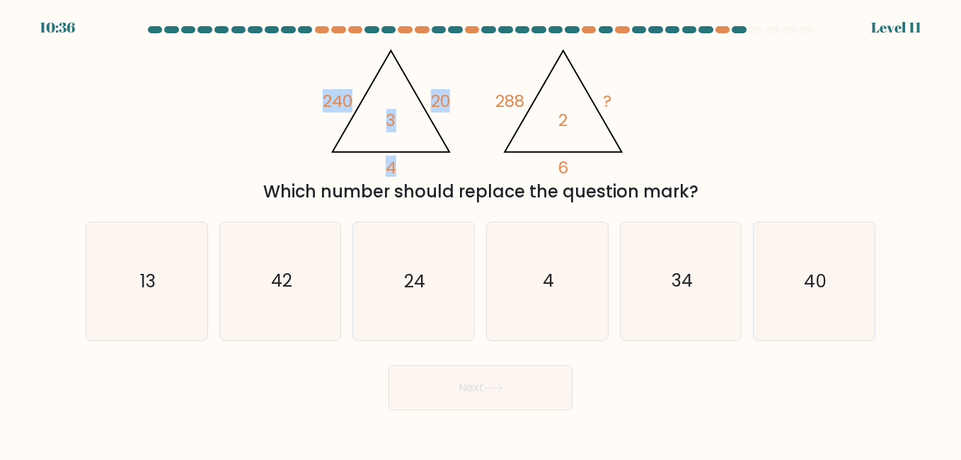
click at [391, 118] on icon "@import url('https://fonts.googleapis.com/css?family=Abril+Fatface:400,100,100i…" at bounding box center [391, 109] width 137 height 139
click at [507, 93] on tspan "288" at bounding box center [509, 100] width 29 height 23
drag, startPoint x: 495, startPoint y: 101, endPoint x: 565, endPoint y: 112, distance: 70.8
click at [565, 112] on icon "@import url('https://fonts.googleapis.com/css?family=Abril+Fatface:400,100,100i…" at bounding box center [563, 109] width 137 height 139
copy icon "288 ? 6 2"
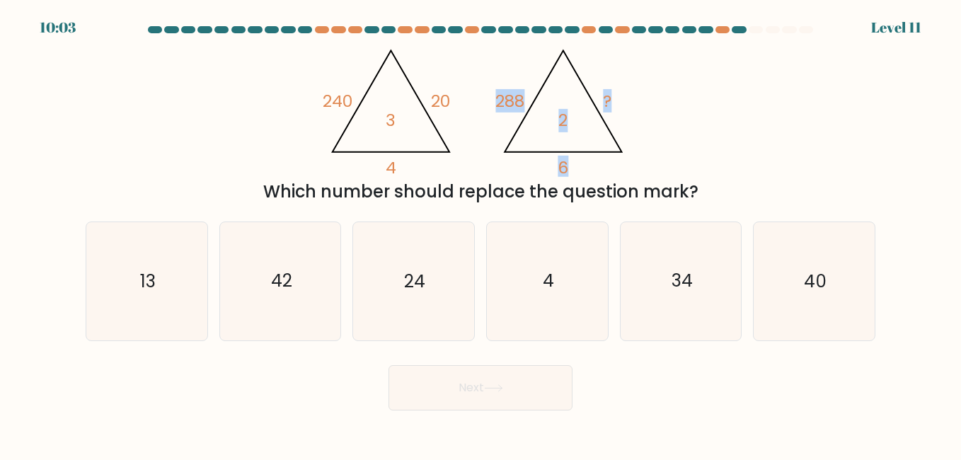
click at [483, 133] on icon "@import url('https://fonts.googleapis.com/css?family=Abril+Fatface:400,100,100i…" at bounding box center [481, 108] width 318 height 138
click at [414, 267] on icon "24" at bounding box center [412, 280] width 117 height 117
click at [480, 233] on input "c. 24" at bounding box center [480, 232] width 1 height 4
radio input "true"
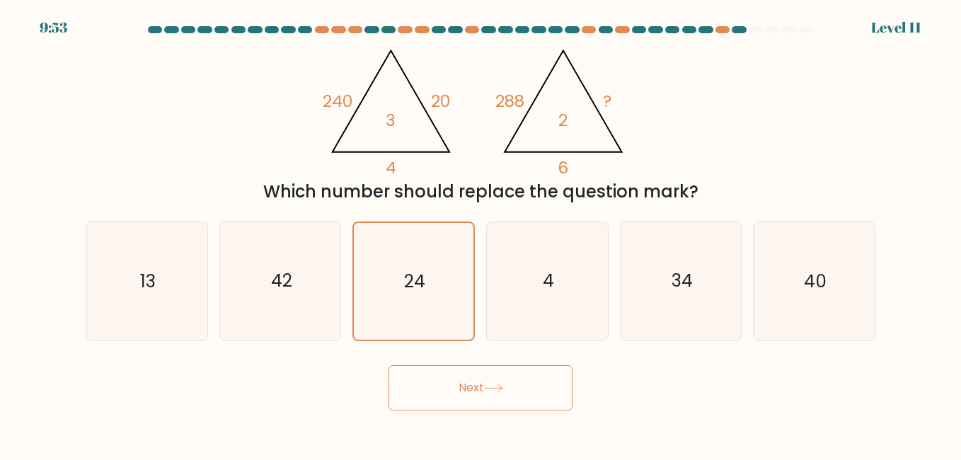
click at [547, 382] on button "Next" at bounding box center [480, 387] width 184 height 45
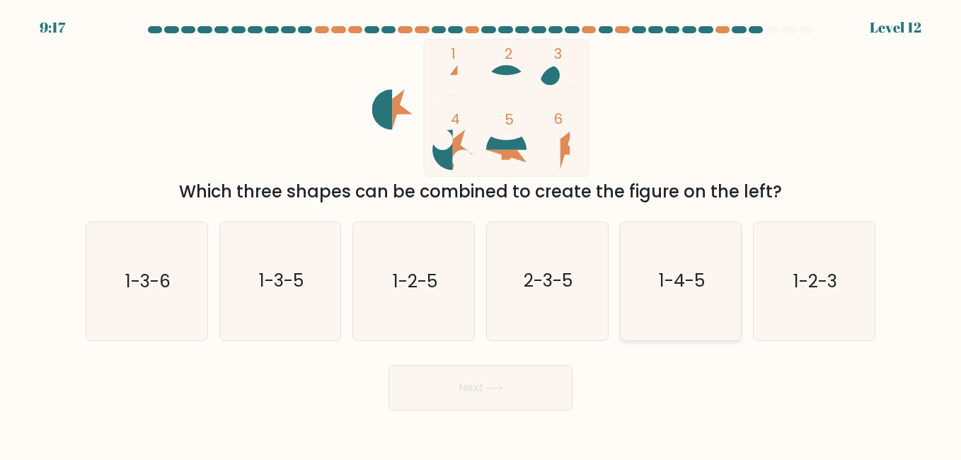
click at [675, 283] on text "1-4-5" at bounding box center [682, 281] width 46 height 25
click at [481, 233] on input "e. 1-4-5" at bounding box center [480, 232] width 1 height 4
radio input "true"
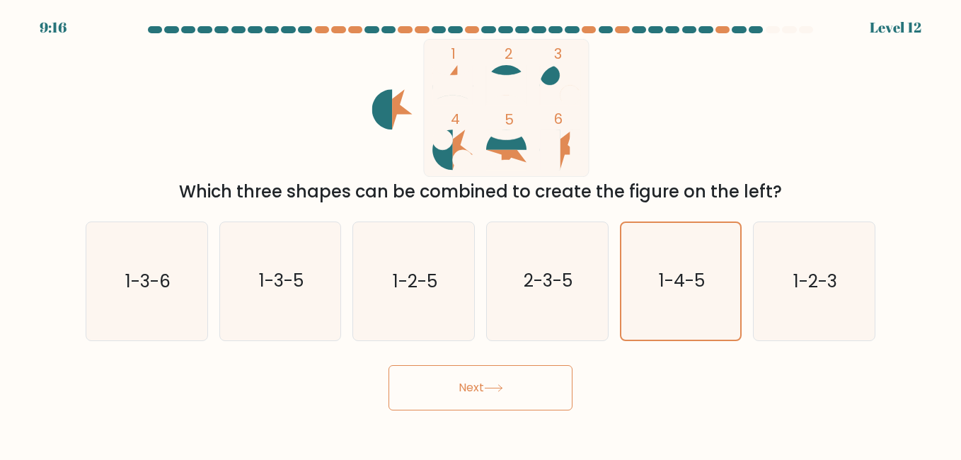
click at [502, 390] on icon at bounding box center [493, 388] width 19 height 8
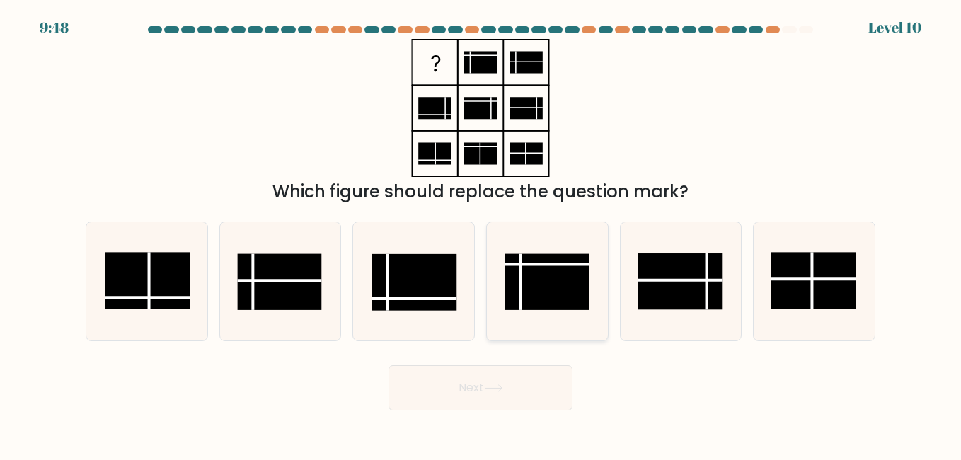
click at [563, 277] on rect at bounding box center [547, 282] width 84 height 56
click at [481, 233] on input "d." at bounding box center [480, 232] width 1 height 4
radio input "true"
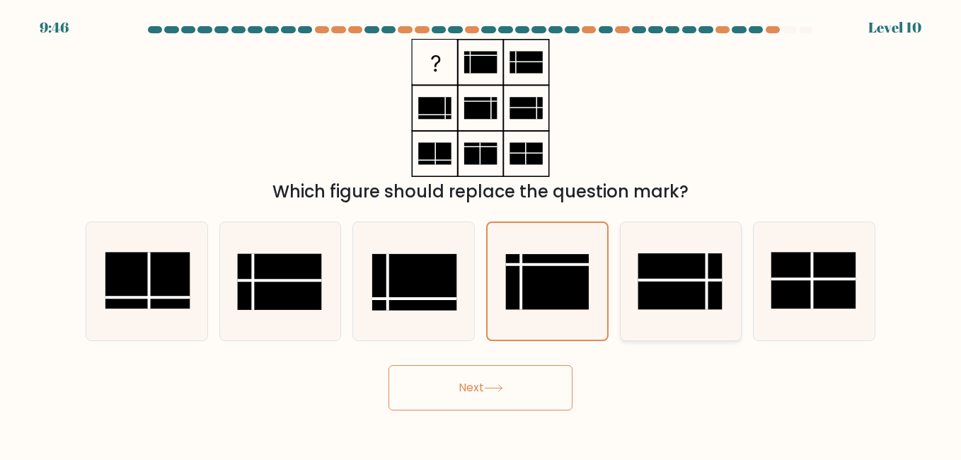
click at [679, 277] on rect at bounding box center [679, 281] width 84 height 56
click at [481, 233] on input "e." at bounding box center [480, 232] width 1 height 4
radio input "true"
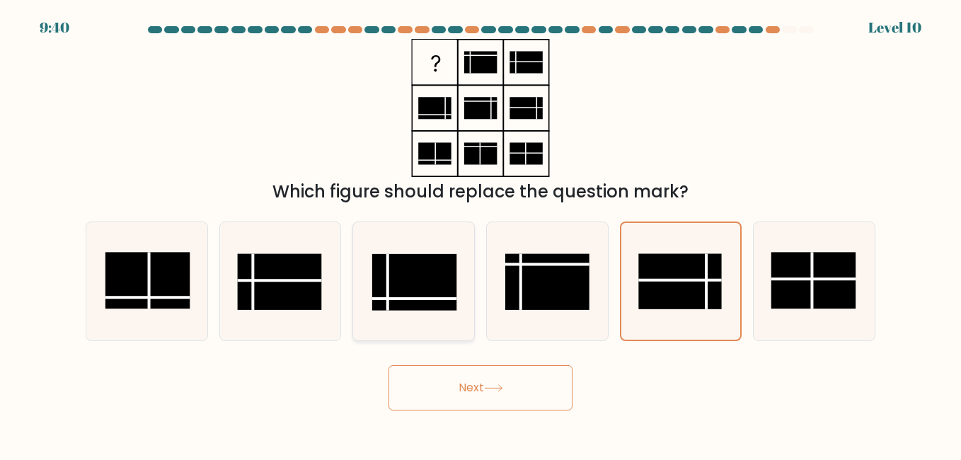
click at [427, 292] on rect at bounding box center [414, 282] width 84 height 56
click at [480, 233] on input "c." at bounding box center [480, 232] width 1 height 4
radio input "true"
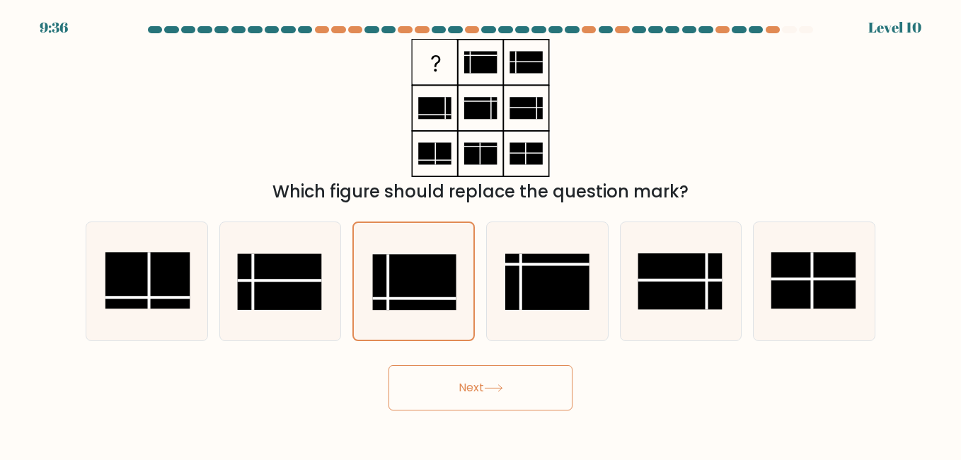
click at [476, 400] on button "Next" at bounding box center [480, 387] width 184 height 45
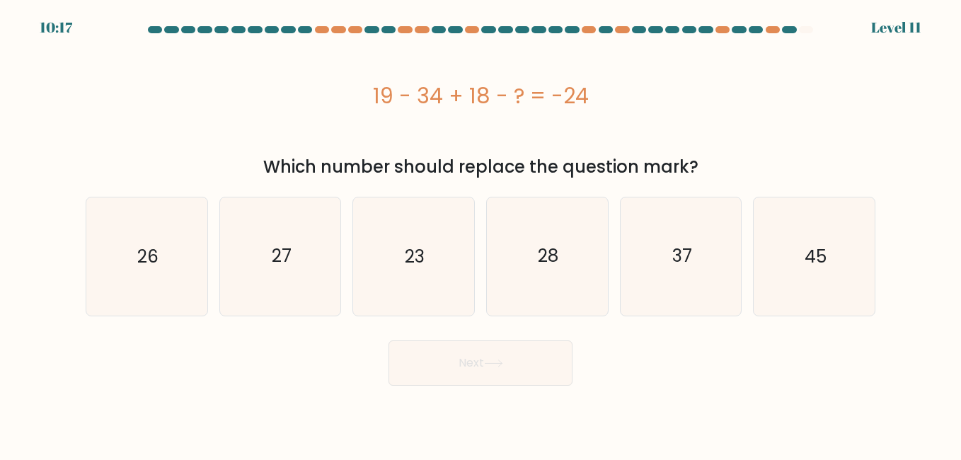
drag, startPoint x: 376, startPoint y: 96, endPoint x: 603, endPoint y: 100, distance: 226.4
click at [603, 100] on div "19 - 34 + 18 - ? = -24" at bounding box center [481, 96] width 790 height 32
copy div "19 - 34 + 18 - ? = -24"
click at [274, 250] on text "27" at bounding box center [282, 256] width 20 height 25
click at [480, 233] on input "b. 27" at bounding box center [480, 232] width 1 height 4
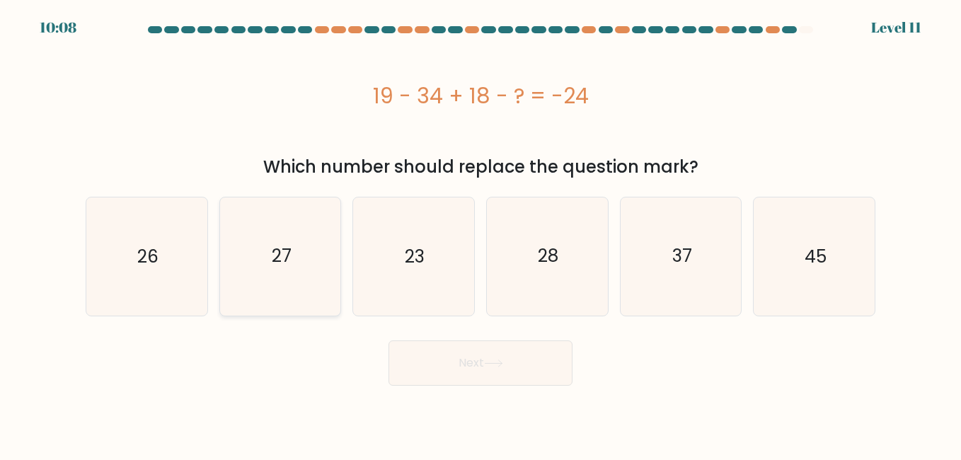
radio input "true"
click at [490, 379] on button "Next" at bounding box center [480, 362] width 184 height 45
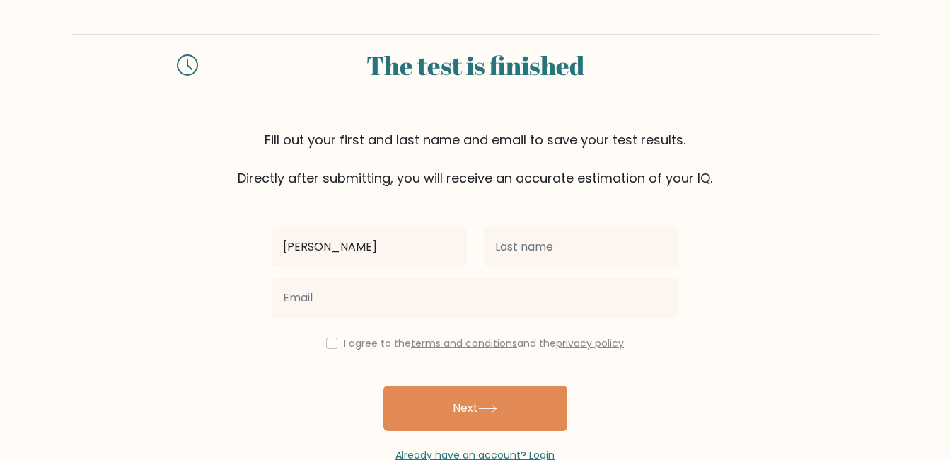
type input "[PERSON_NAME]"
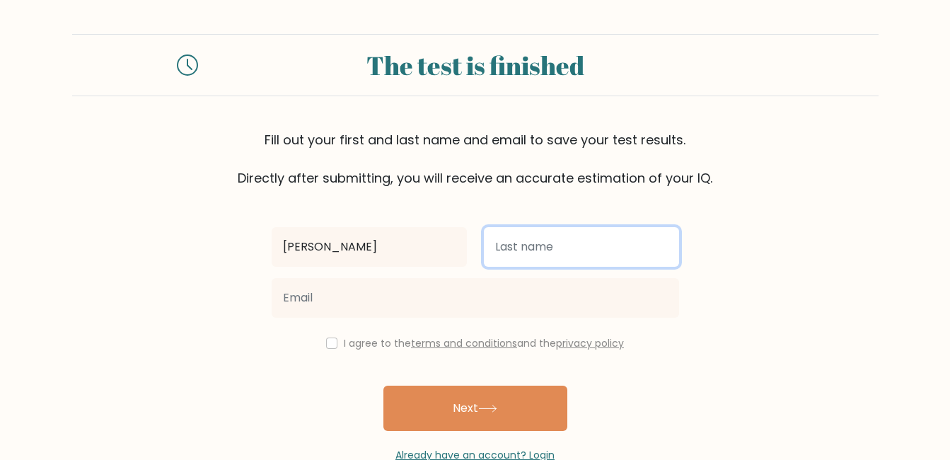
click at [519, 244] on input "text" at bounding box center [581, 247] width 195 height 40
type input "Ruiz"
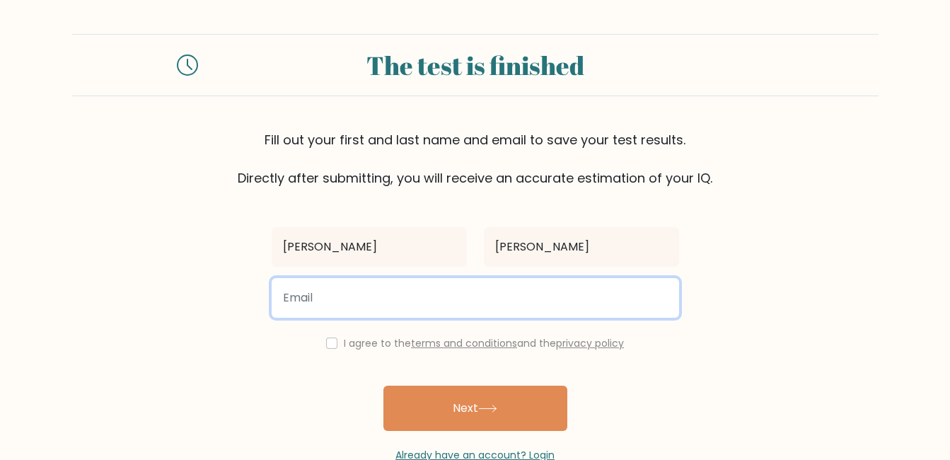
click at [376, 296] on input "email" at bounding box center [475, 298] width 407 height 40
type input "tiffany2025ruiz@gmail.com"
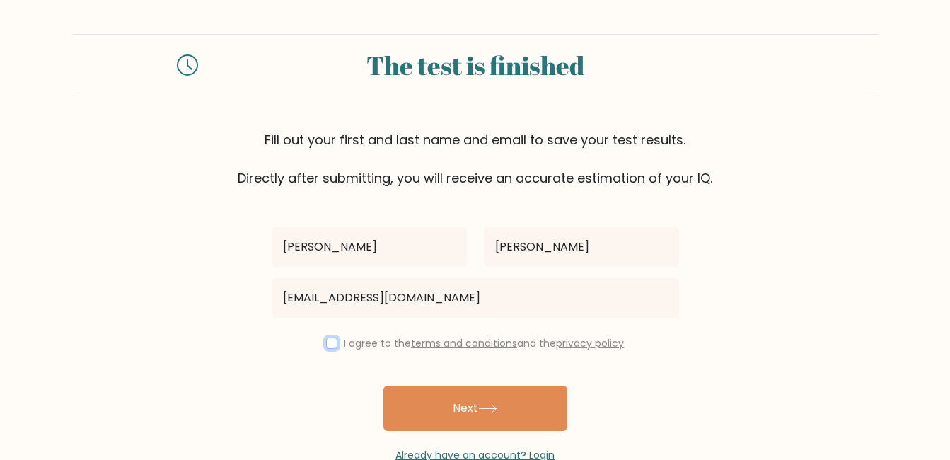
drag, startPoint x: 327, startPoint y: 345, endPoint x: 460, endPoint y: 311, distance: 137.1
click at [328, 345] on input "checkbox" at bounding box center [331, 342] width 11 height 11
checkbox input "true"
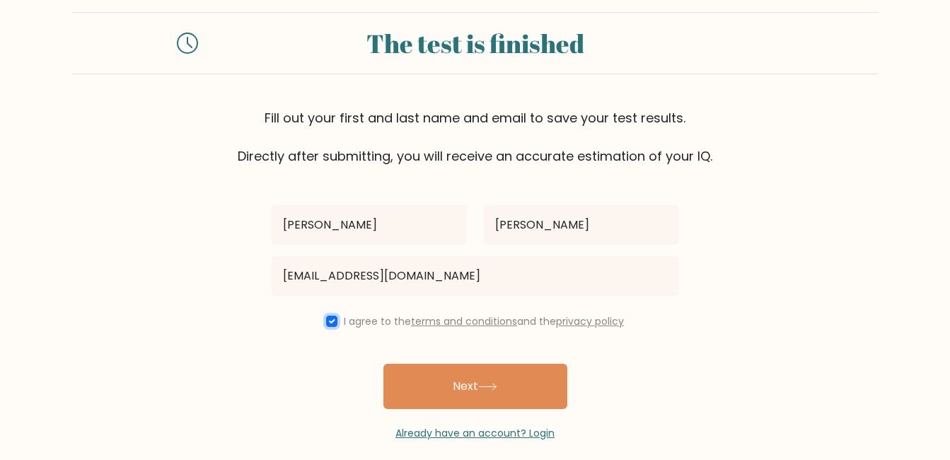
scroll to position [37, 0]
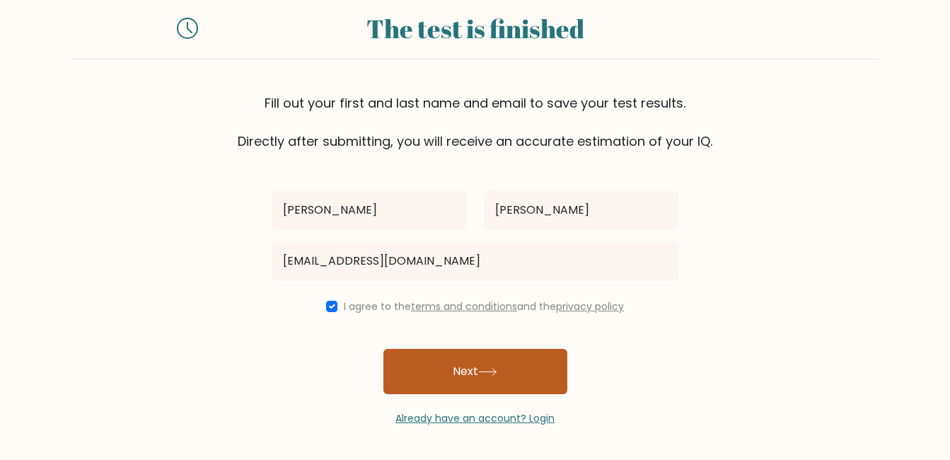
click at [514, 376] on button "Next" at bounding box center [475, 371] width 184 height 45
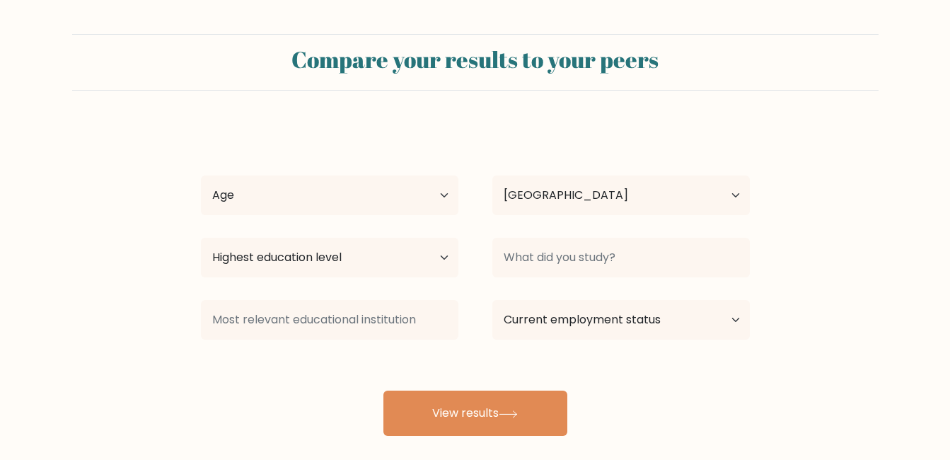
select select "PH"
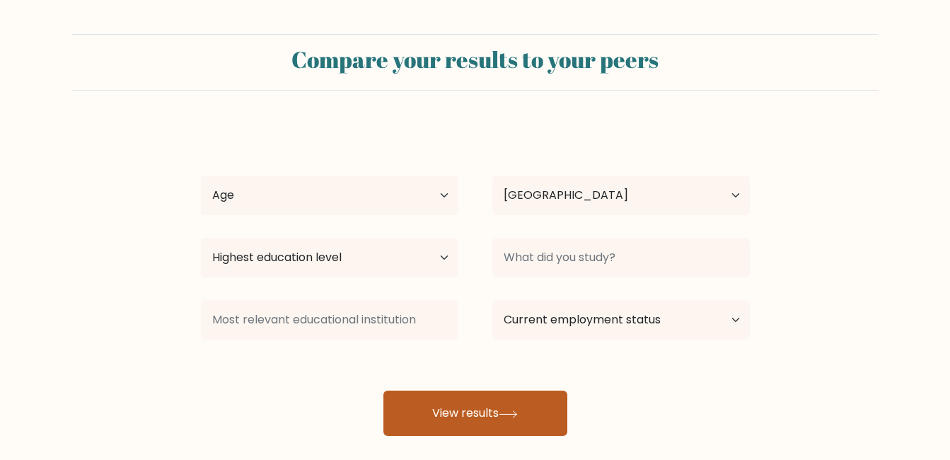
click at [499, 414] on button "View results" at bounding box center [475, 413] width 184 height 45
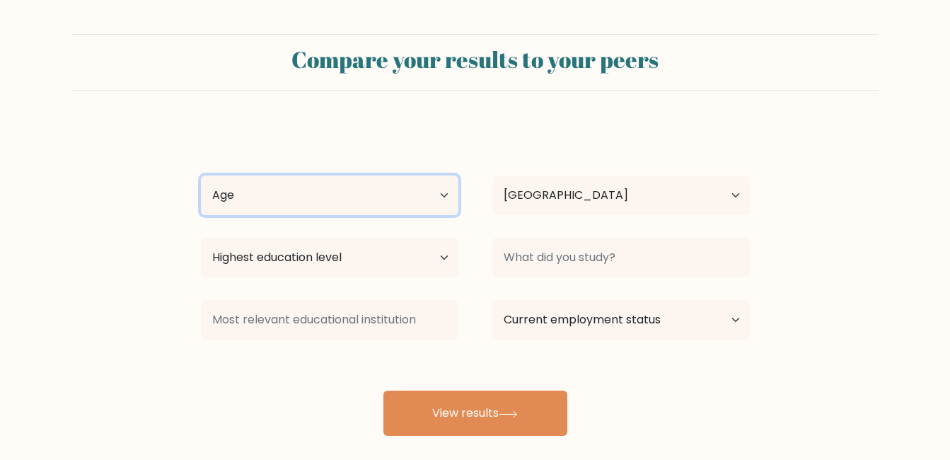
click at [273, 192] on select "Age Under 18 years old 18-24 years old 25-34 years old 35-44 years old 45-54 ye…" at bounding box center [330, 195] width 258 height 40
select select "35_44"
click at [201, 175] on select "Age Under 18 years old 18-24 years old 25-34 years old 35-44 years old 45-54 ye…" at bounding box center [330, 195] width 258 height 40
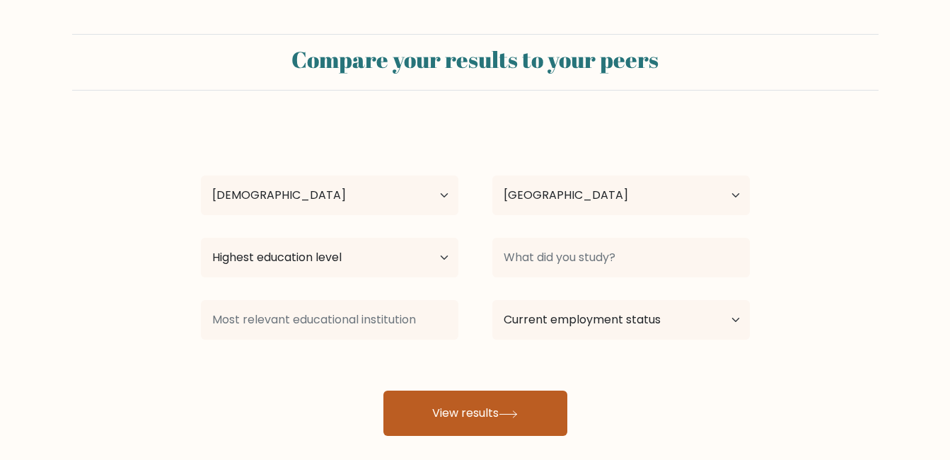
click at [485, 404] on button "View results" at bounding box center [475, 413] width 184 height 45
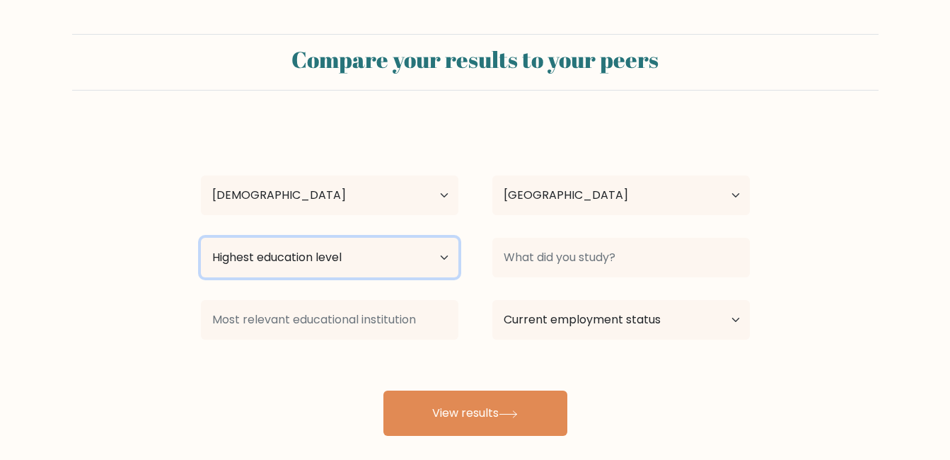
click at [388, 266] on select "Highest education level No schooling Primary Lower Secondary Upper Secondary Oc…" at bounding box center [330, 258] width 258 height 40
select select "upper_secondary"
click at [201, 238] on select "Highest education level No schooling Primary Lower Secondary Upper Secondary Oc…" at bounding box center [330, 258] width 258 height 40
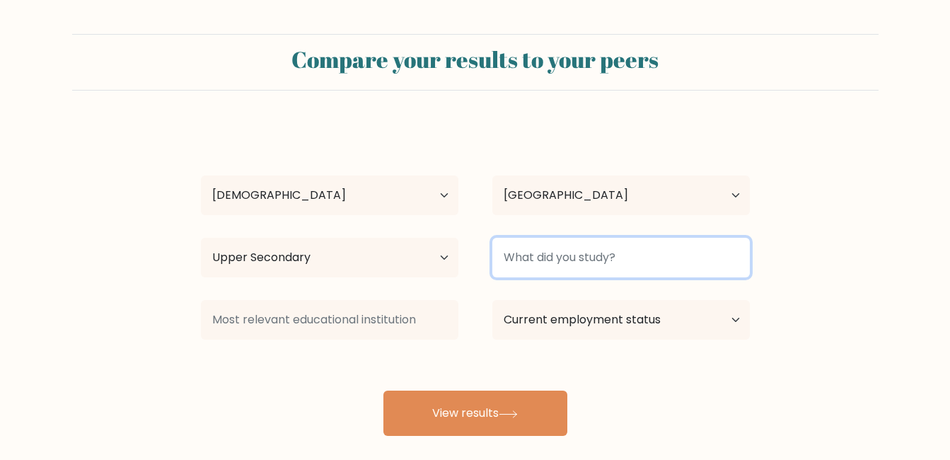
click at [590, 262] on input at bounding box center [621, 258] width 258 height 40
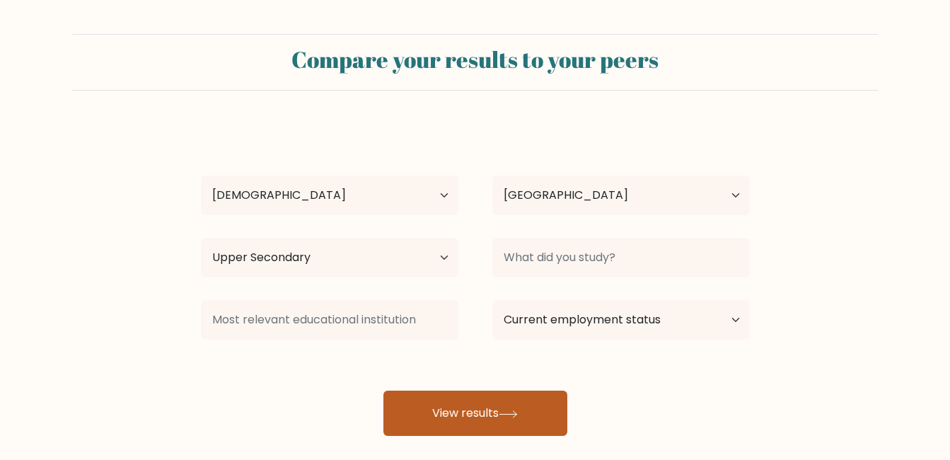
click at [505, 424] on button "View results" at bounding box center [475, 413] width 184 height 45
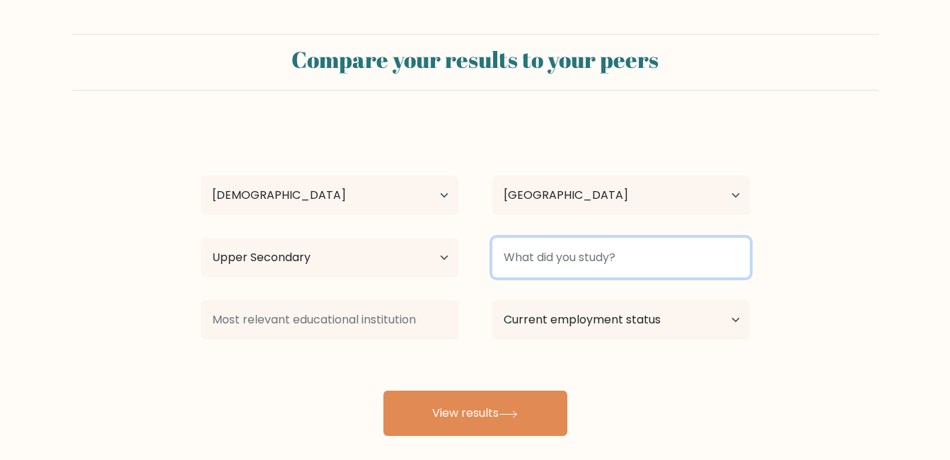
click at [574, 261] on input at bounding box center [621, 258] width 258 height 40
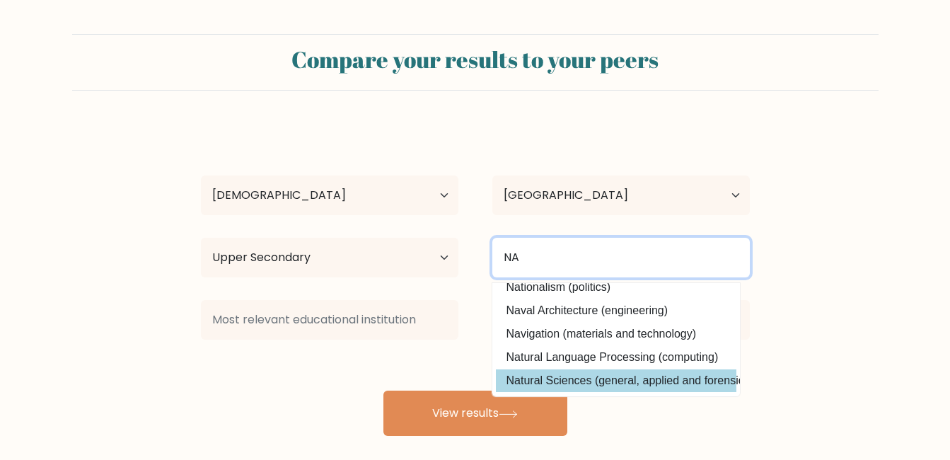
scroll to position [76, 0]
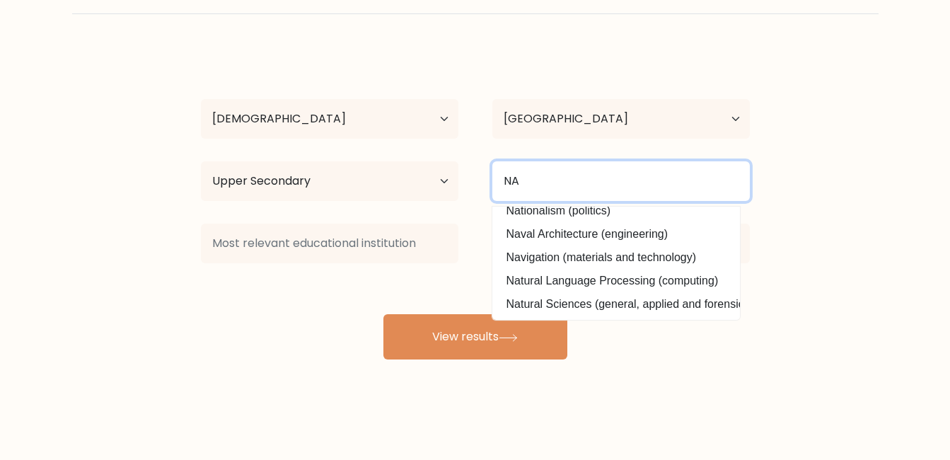
drag, startPoint x: 554, startPoint y: 180, endPoint x: 469, endPoint y: 171, distance: 85.4
click at [469, 171] on div "Highest education level No schooling Primary Lower Secondary Upper Secondary Oc…" at bounding box center [475, 181] width 583 height 51
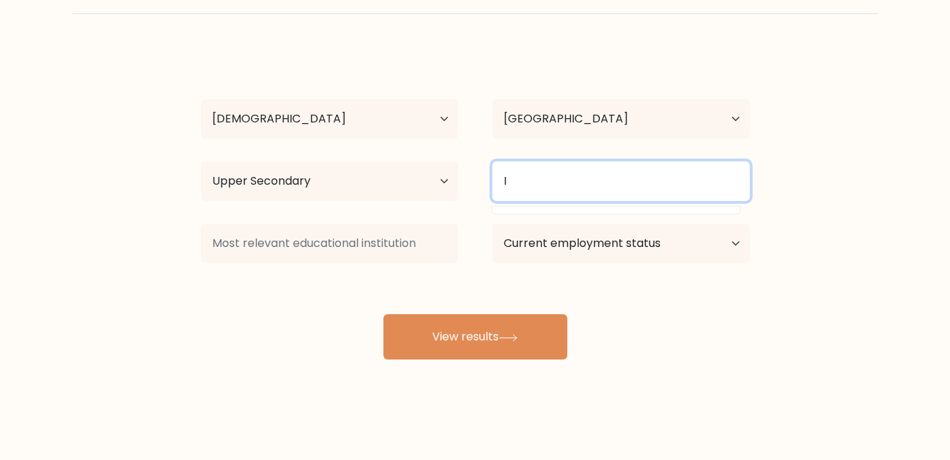
type input "IT"
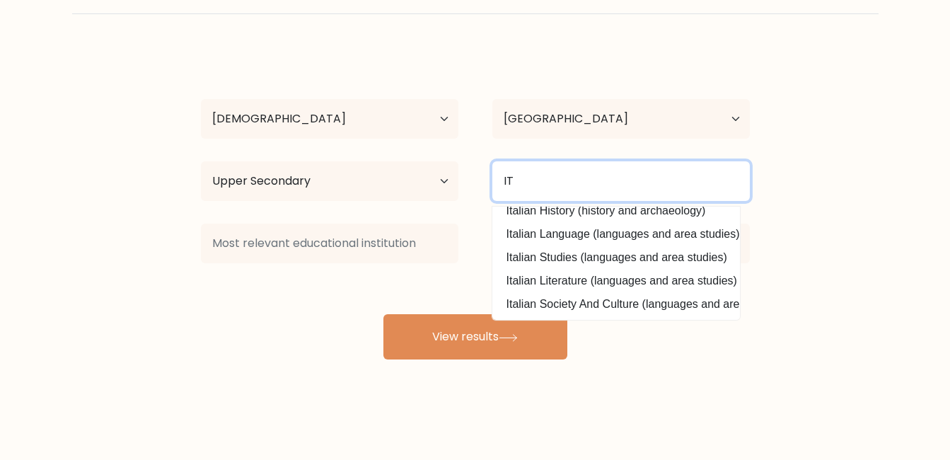
scroll to position [21, 0]
drag, startPoint x: 556, startPoint y: 180, endPoint x: 460, endPoint y: 165, distance: 97.5
click at [462, 165] on div "Highest education level No schooling Primary Lower Secondary Upper Secondary Oc…" at bounding box center [475, 181] width 583 height 51
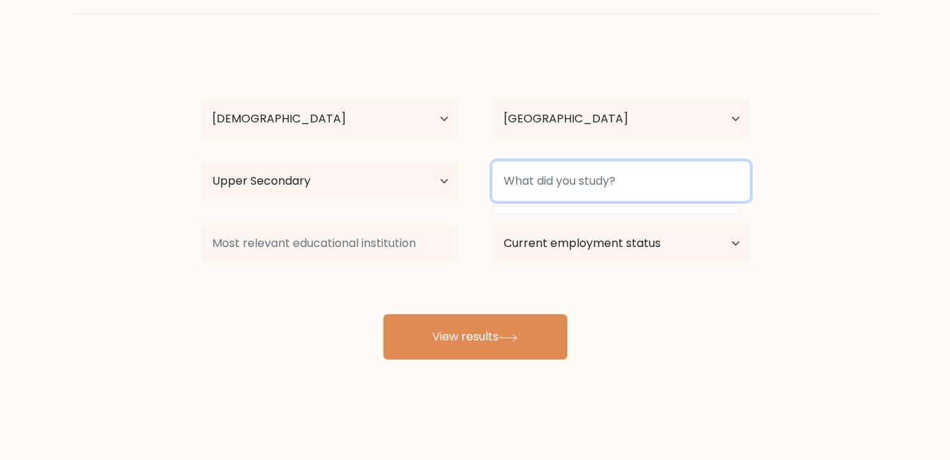
type input "b"
type input "academic"
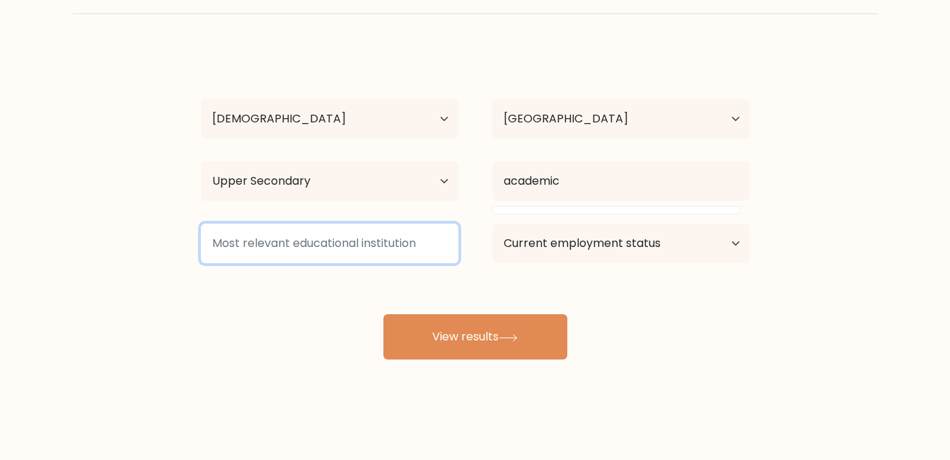
click at [312, 239] on input at bounding box center [330, 244] width 258 height 40
click at [317, 252] on input at bounding box center [330, 244] width 258 height 40
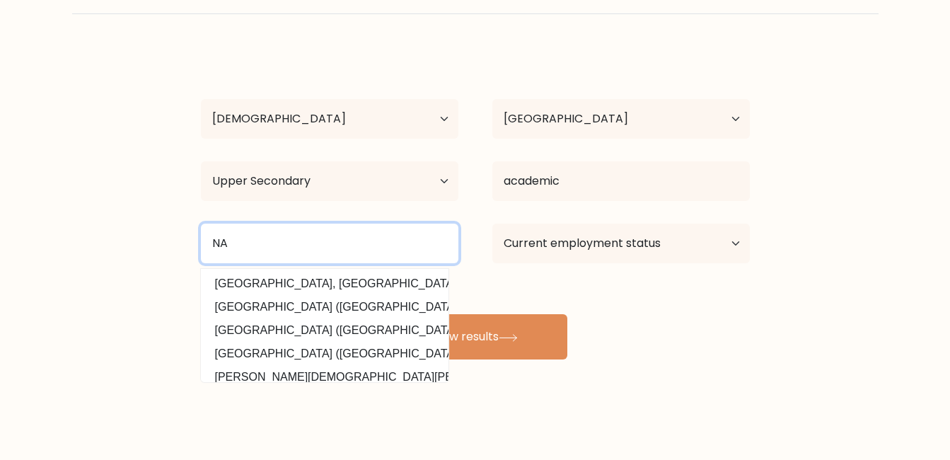
type input "NA"
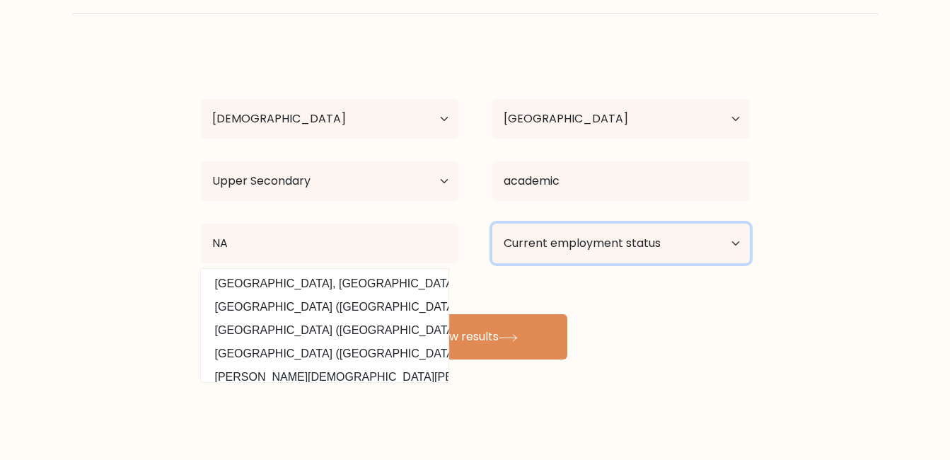
click at [654, 249] on select "Current employment status Employed Student Retired Other / prefer not to answer" at bounding box center [621, 244] width 258 height 40
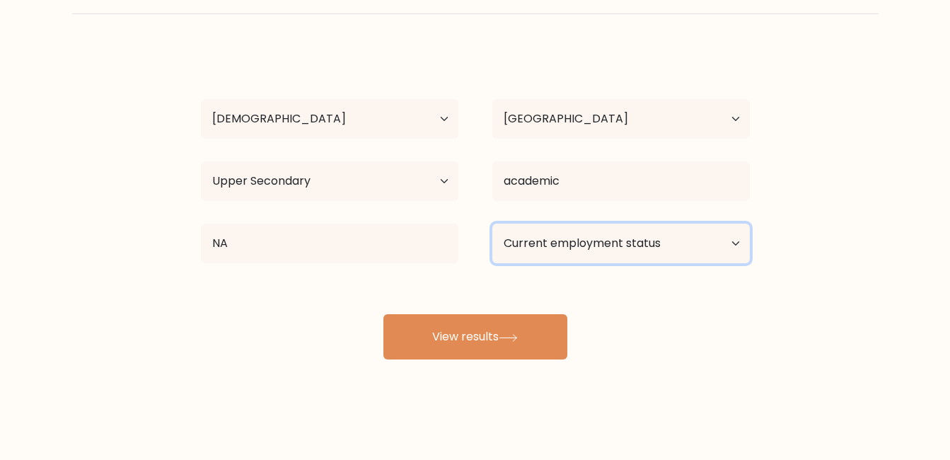
select select "other"
click at [492, 224] on select "Current employment status Employed Student Retired Other / prefer not to answer" at bounding box center [621, 244] width 258 height 40
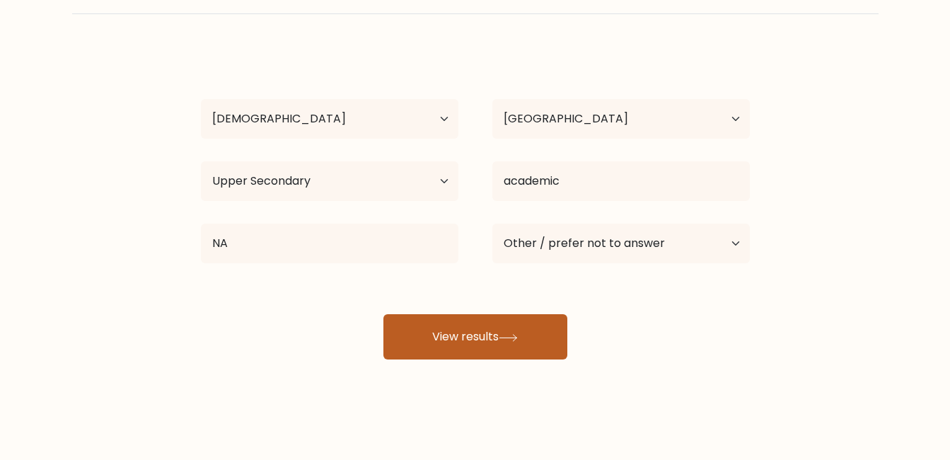
click at [473, 346] on button "View results" at bounding box center [475, 336] width 184 height 45
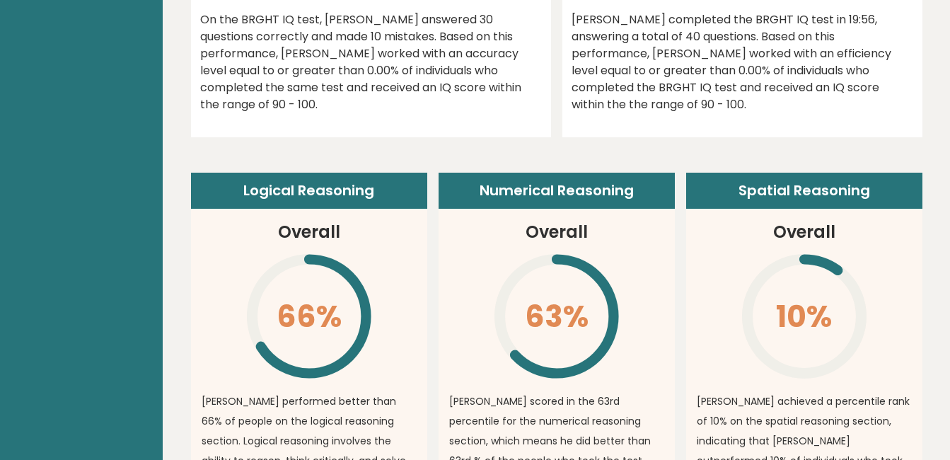
scroll to position [920, 0]
